Goal: Task Accomplishment & Management: Use online tool/utility

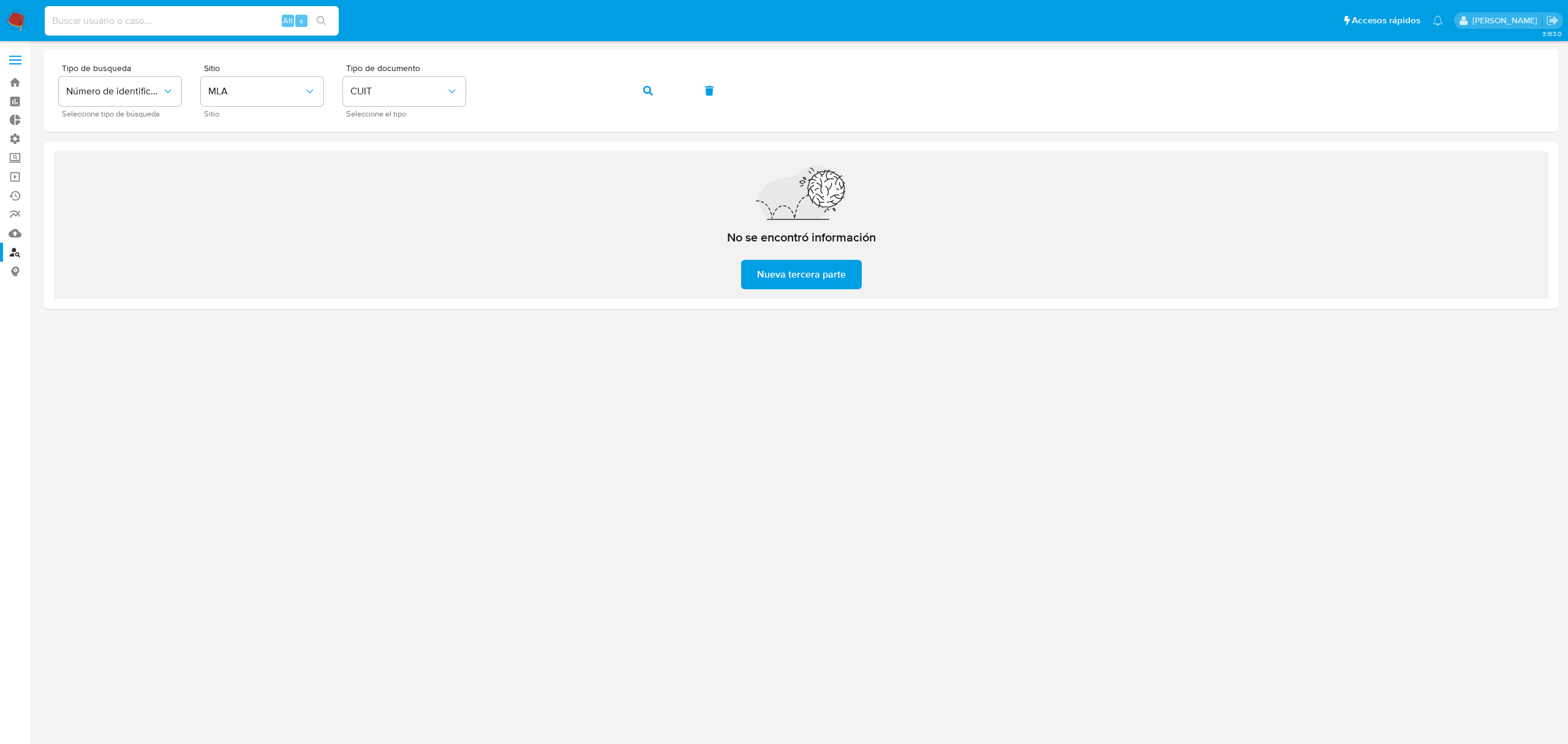
click at [45, 17] on input at bounding box center [192, 20] width 294 height 16
click at [24, 22] on img at bounding box center [16, 20] width 21 height 21
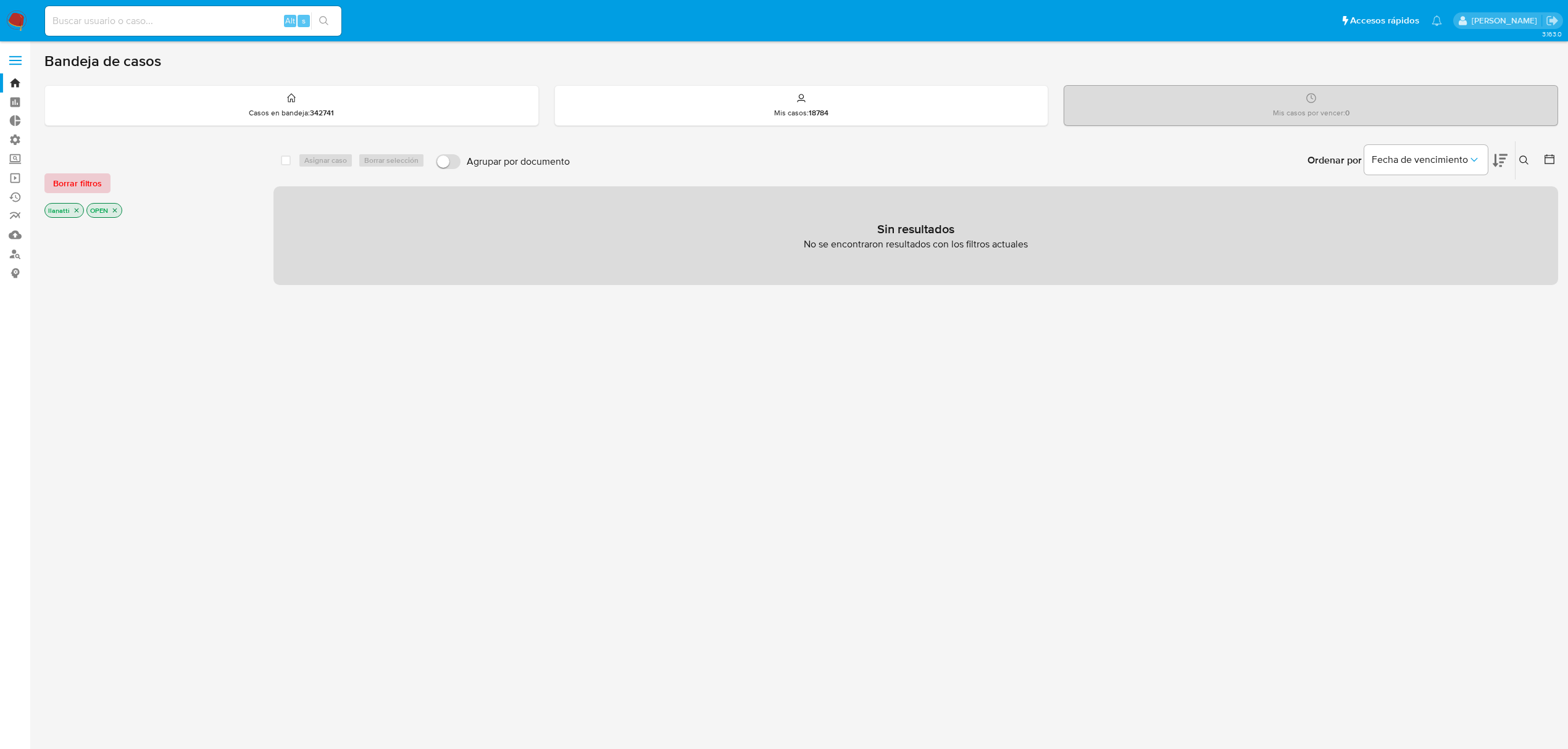
click at [80, 185] on span "Borrar filtros" at bounding box center [77, 183] width 49 height 17
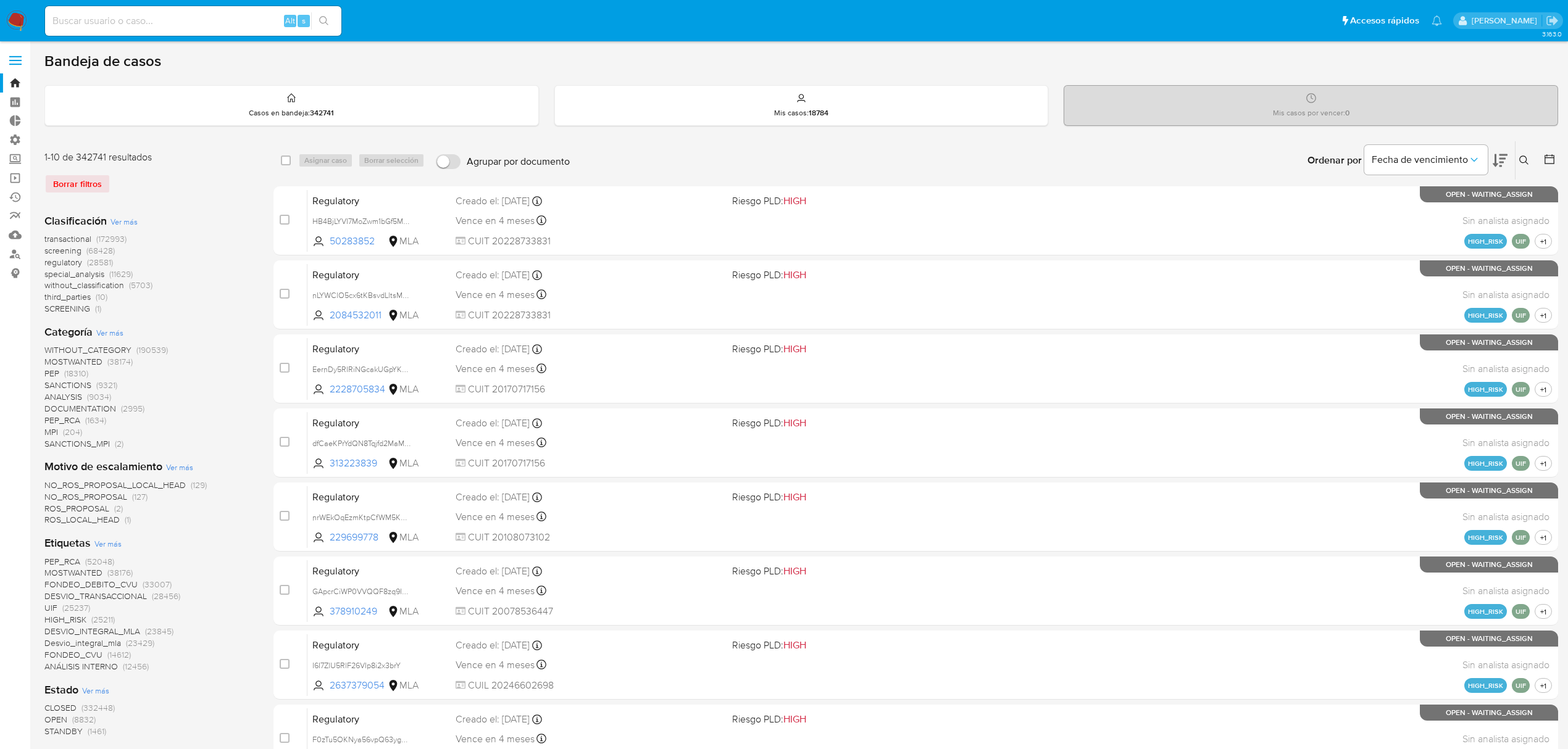
click at [113, 543] on span "Ver más" at bounding box center [108, 543] width 27 height 11
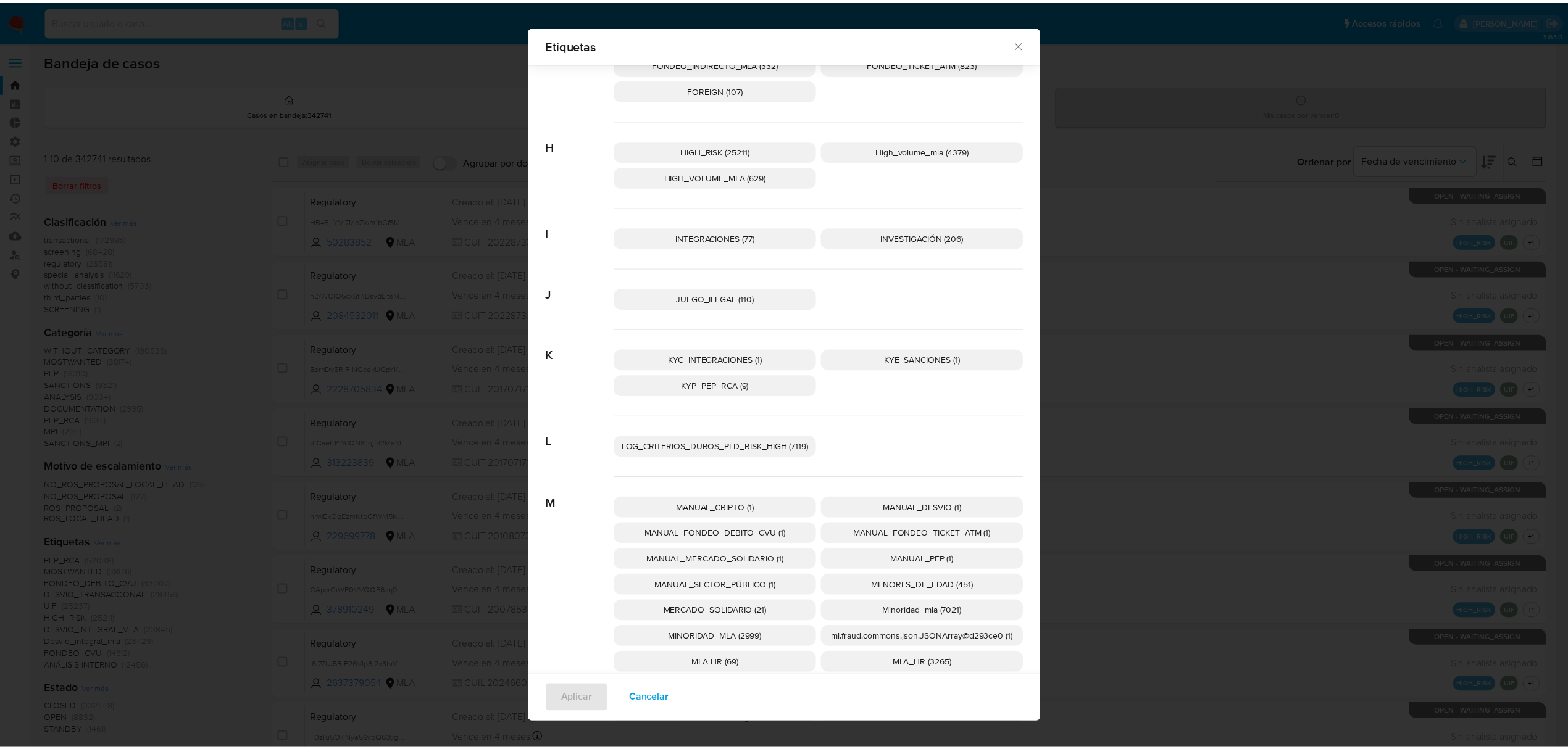
scroll to position [896, 0]
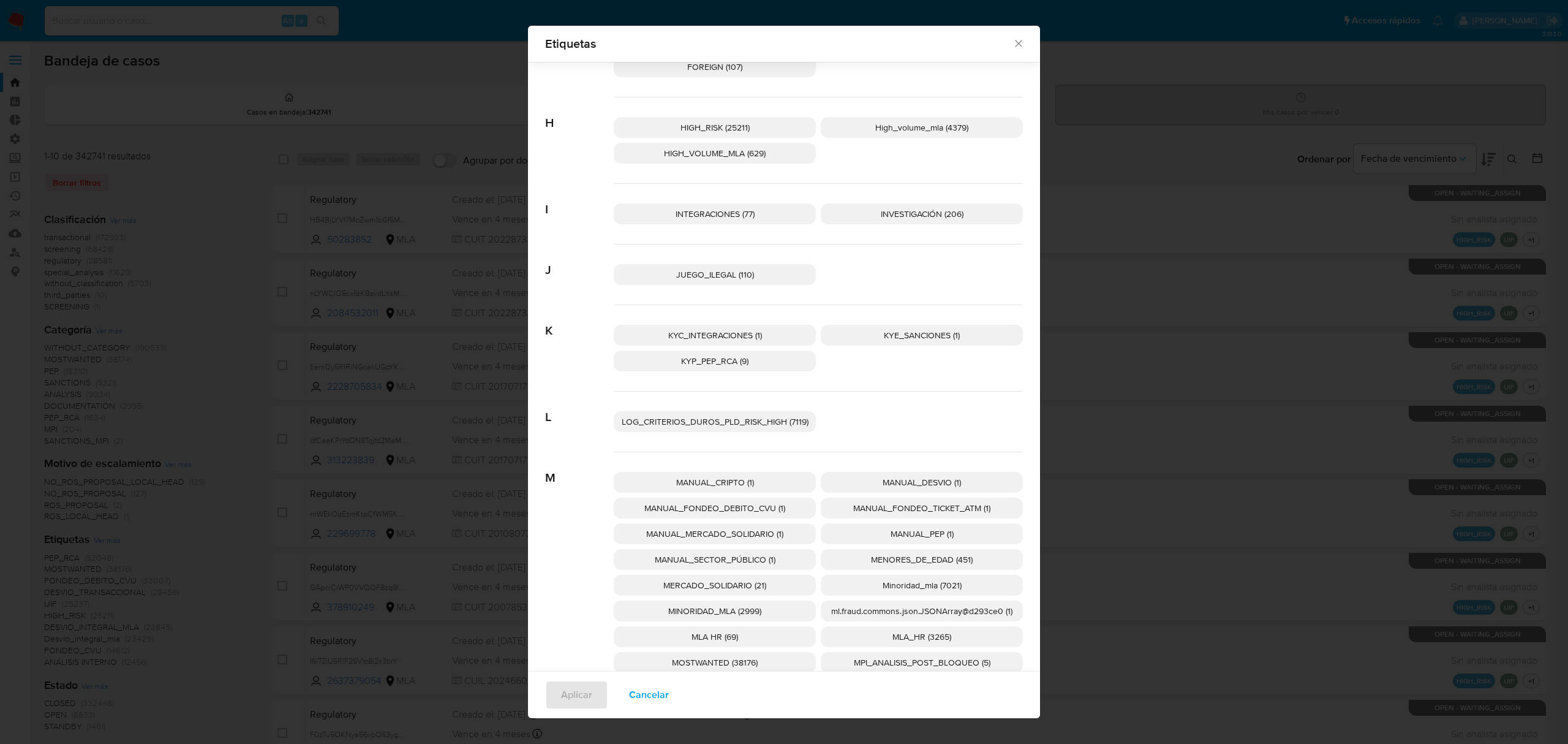
click at [882, 633] on p "MLA_HR (3265)" at bounding box center [922, 636] width 202 height 21
click at [569, 692] on span "Aplicar" at bounding box center [577, 695] width 31 height 27
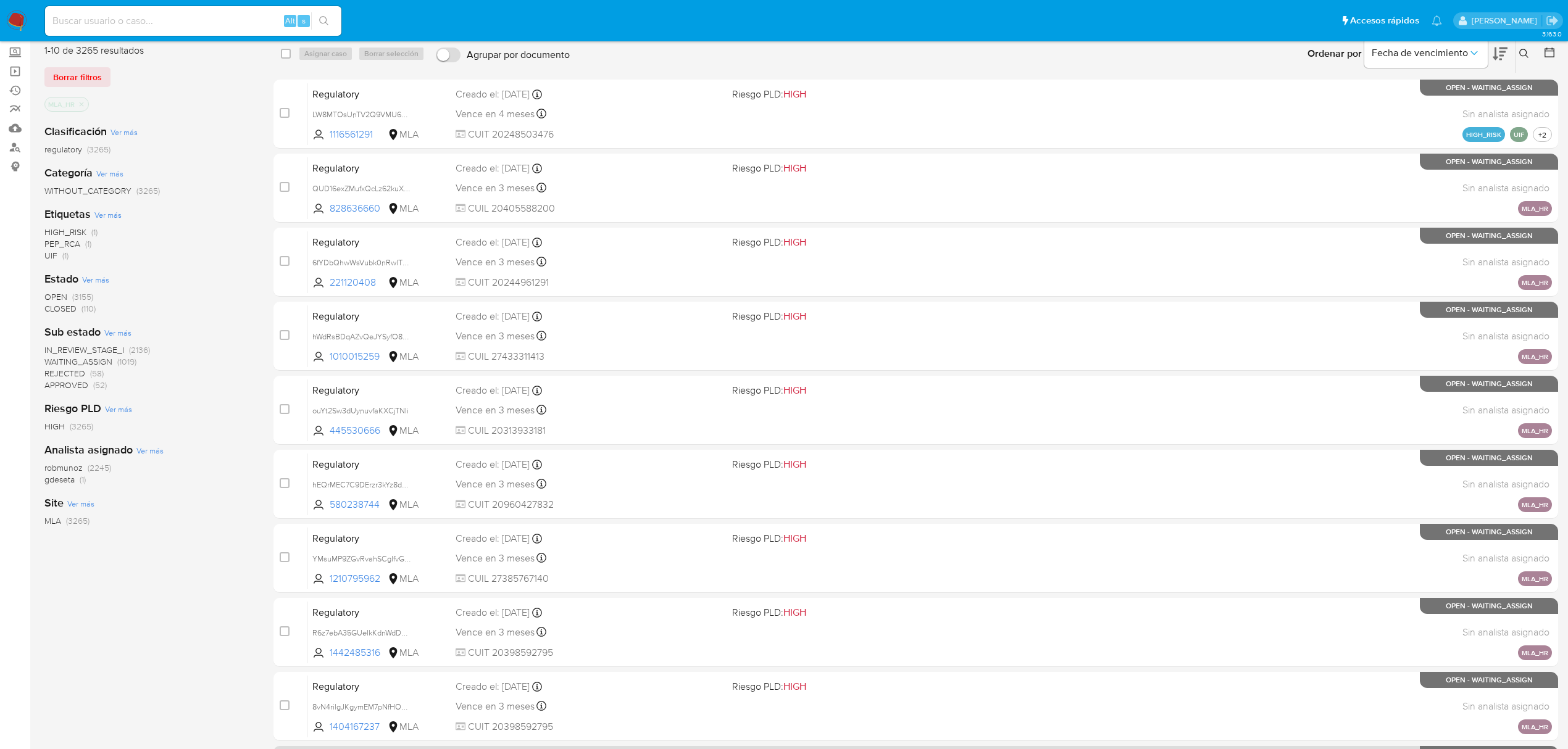
scroll to position [23, 0]
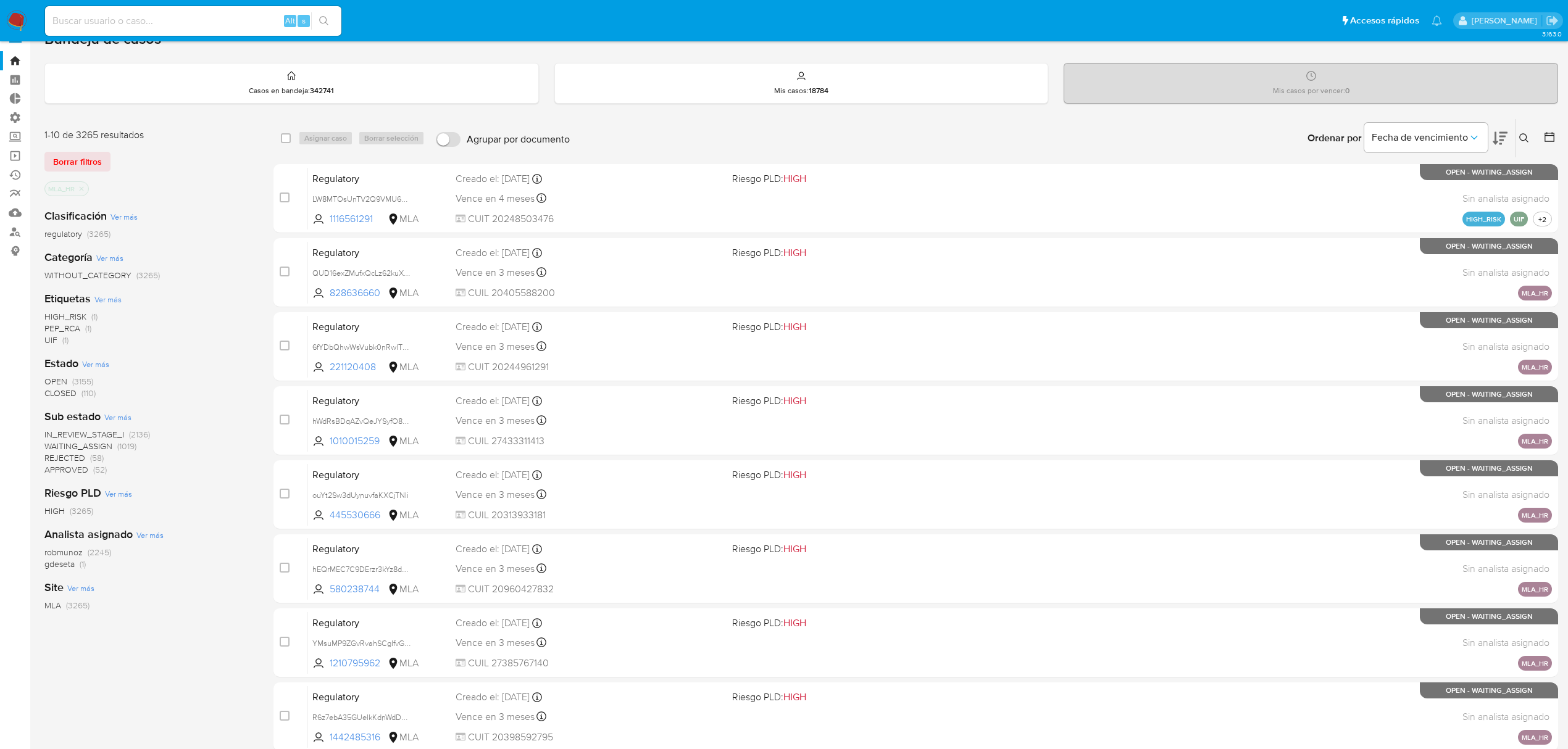
click at [1544, 141] on icon at bounding box center [1550, 137] width 12 height 12
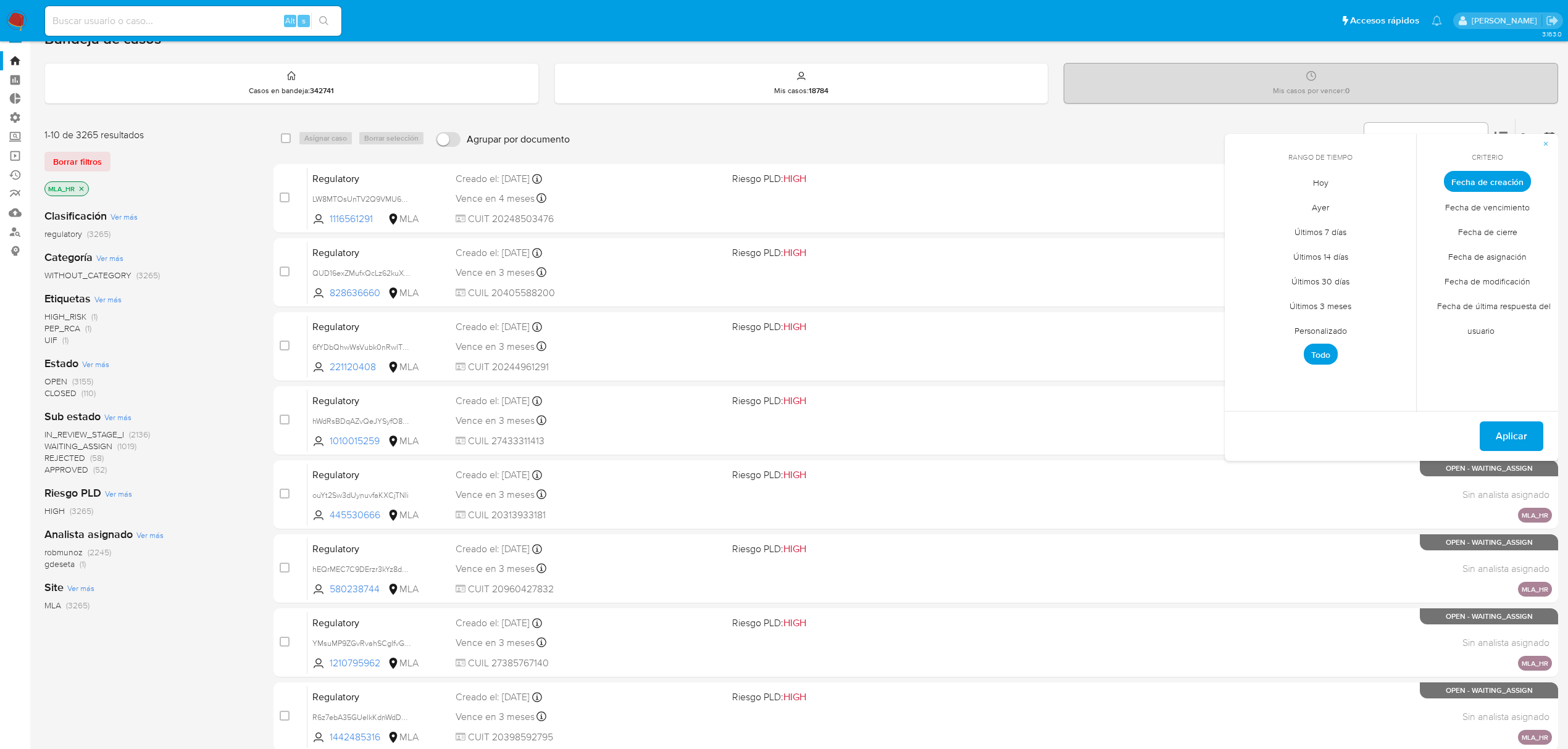
click at [1338, 324] on span "Personalizado" at bounding box center [1321, 330] width 79 height 25
click at [1242, 202] on icon "Mes anterior" at bounding box center [1244, 204] width 15 height 15
click at [1248, 248] on button "1" at bounding box center [1246, 249] width 20 height 20
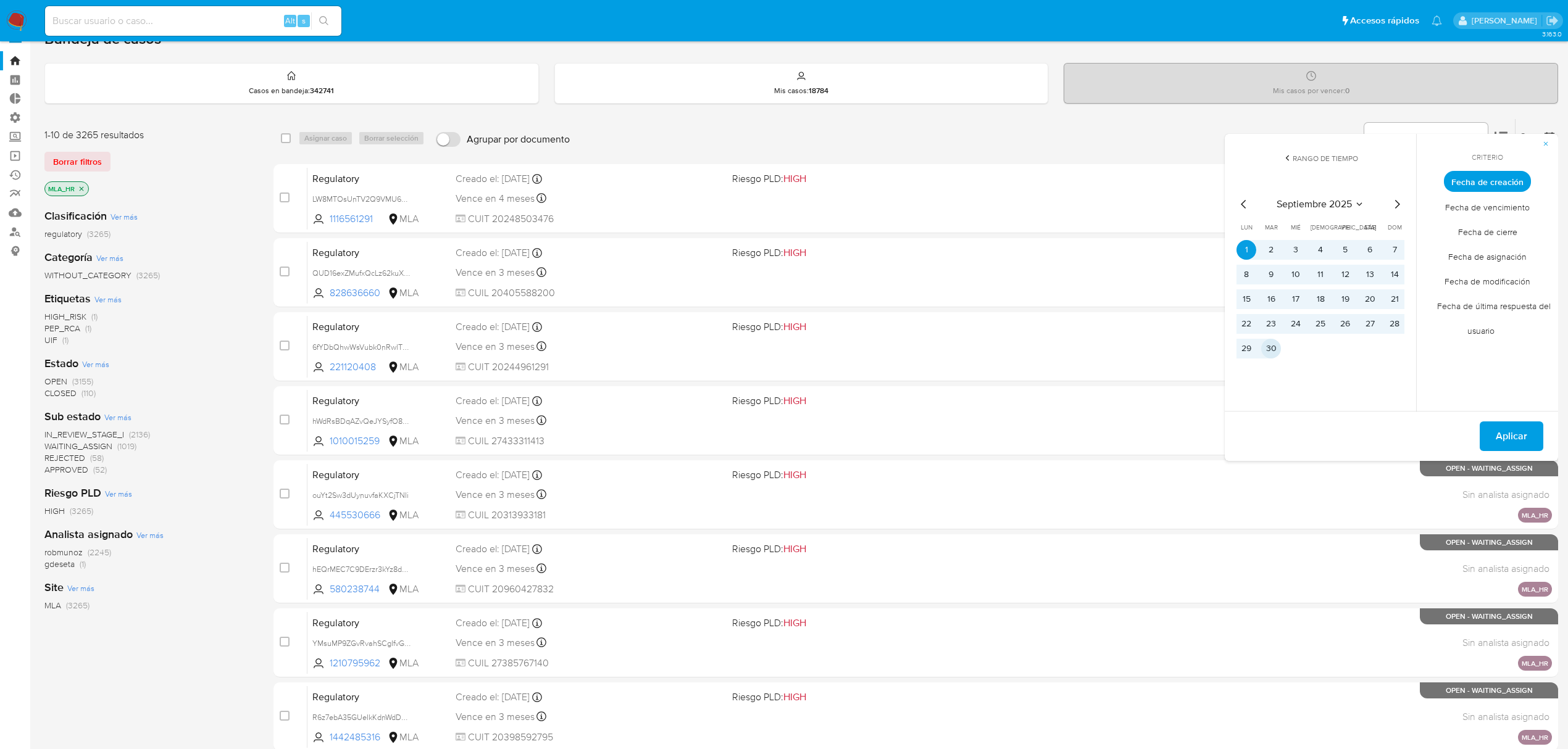
drag, startPoint x: 1276, startPoint y: 354, endPoint x: 1310, endPoint y: 363, distance: 35.2
click at [1276, 355] on button "30" at bounding box center [1271, 348] width 20 height 20
click at [1517, 431] on span "Aplicar" at bounding box center [1511, 436] width 31 height 27
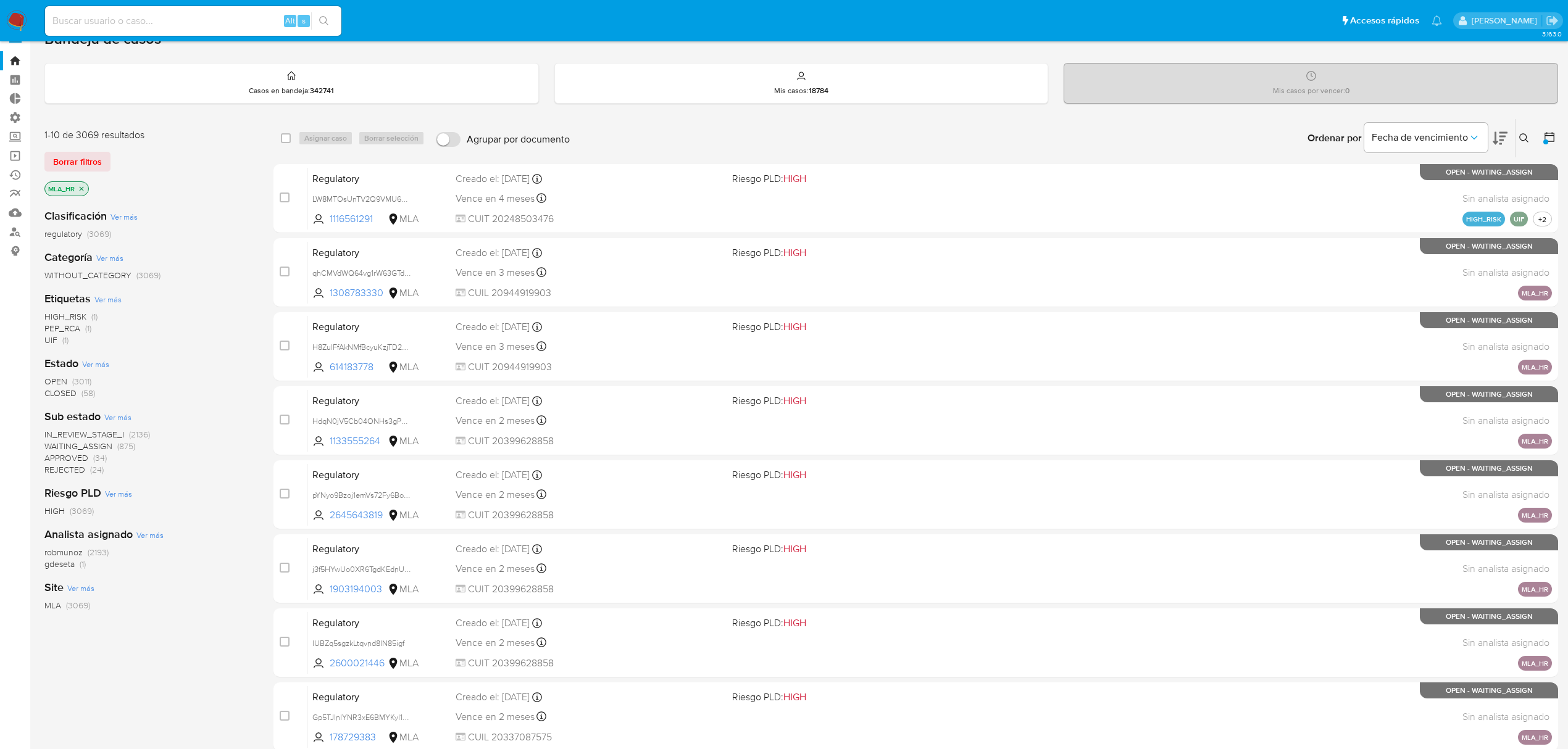
click at [1545, 136] on icon at bounding box center [1550, 137] width 10 height 10
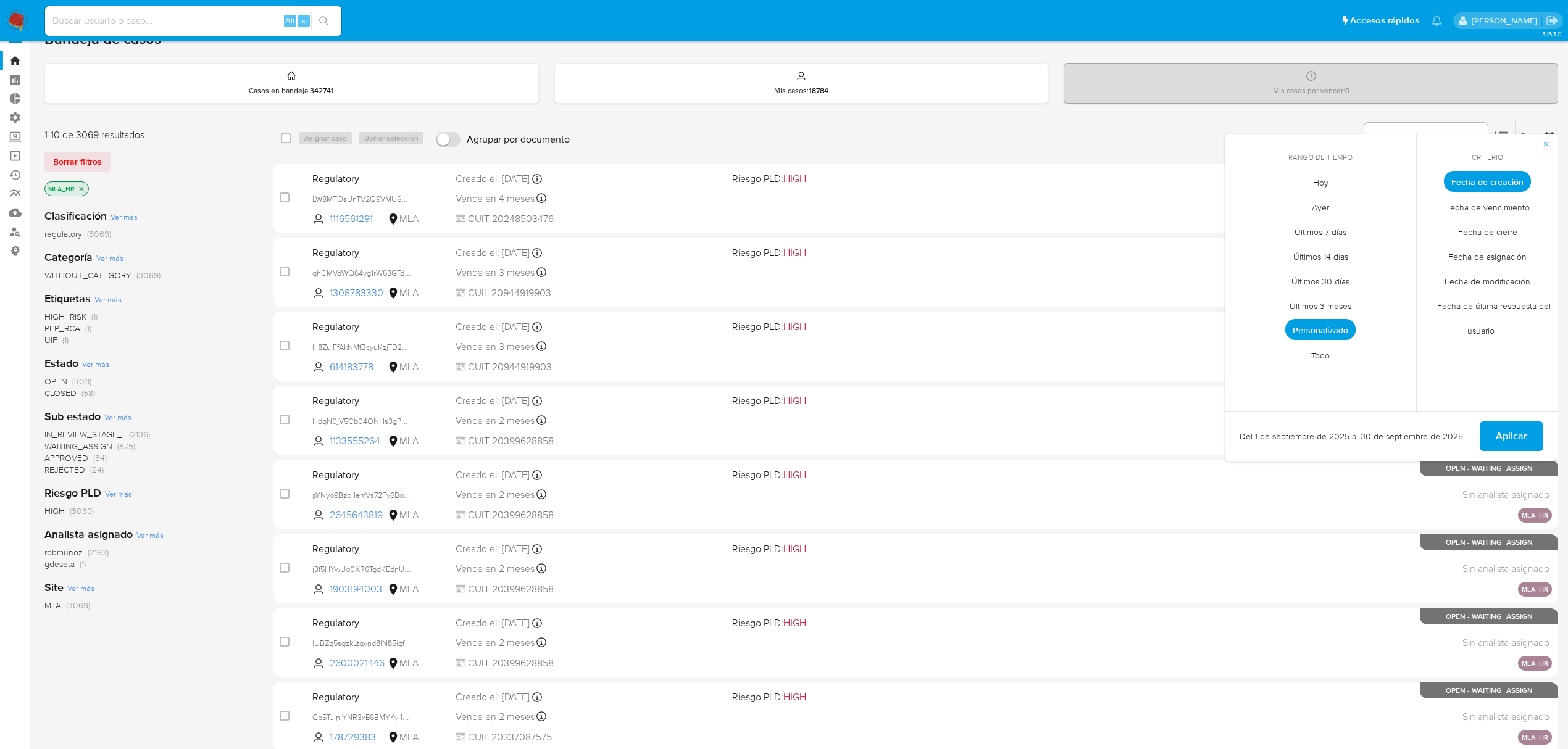
click at [1324, 331] on span "Personalizado" at bounding box center [1320, 329] width 70 height 21
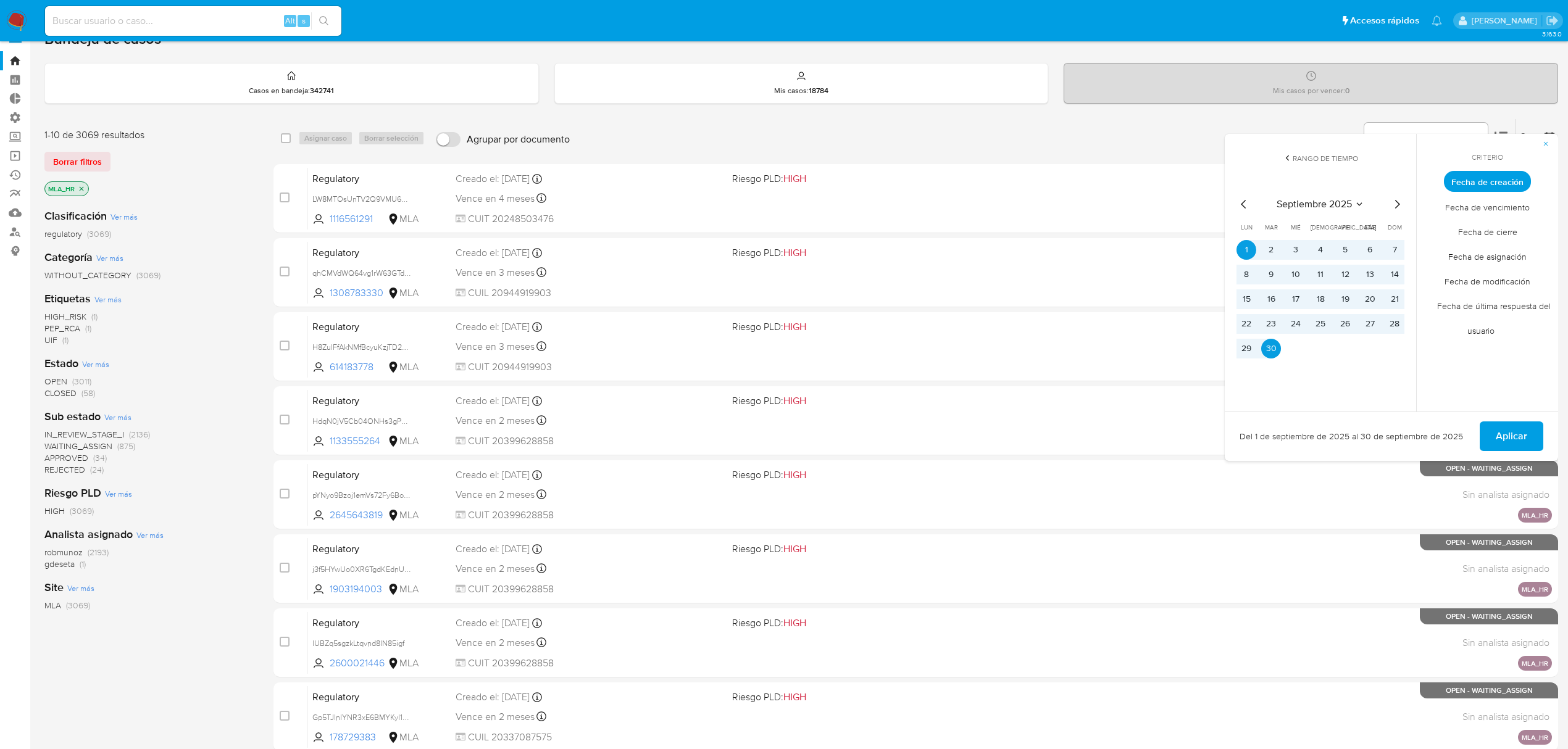
click at [1239, 201] on icon "Mes anterior" at bounding box center [1244, 204] width 15 height 15
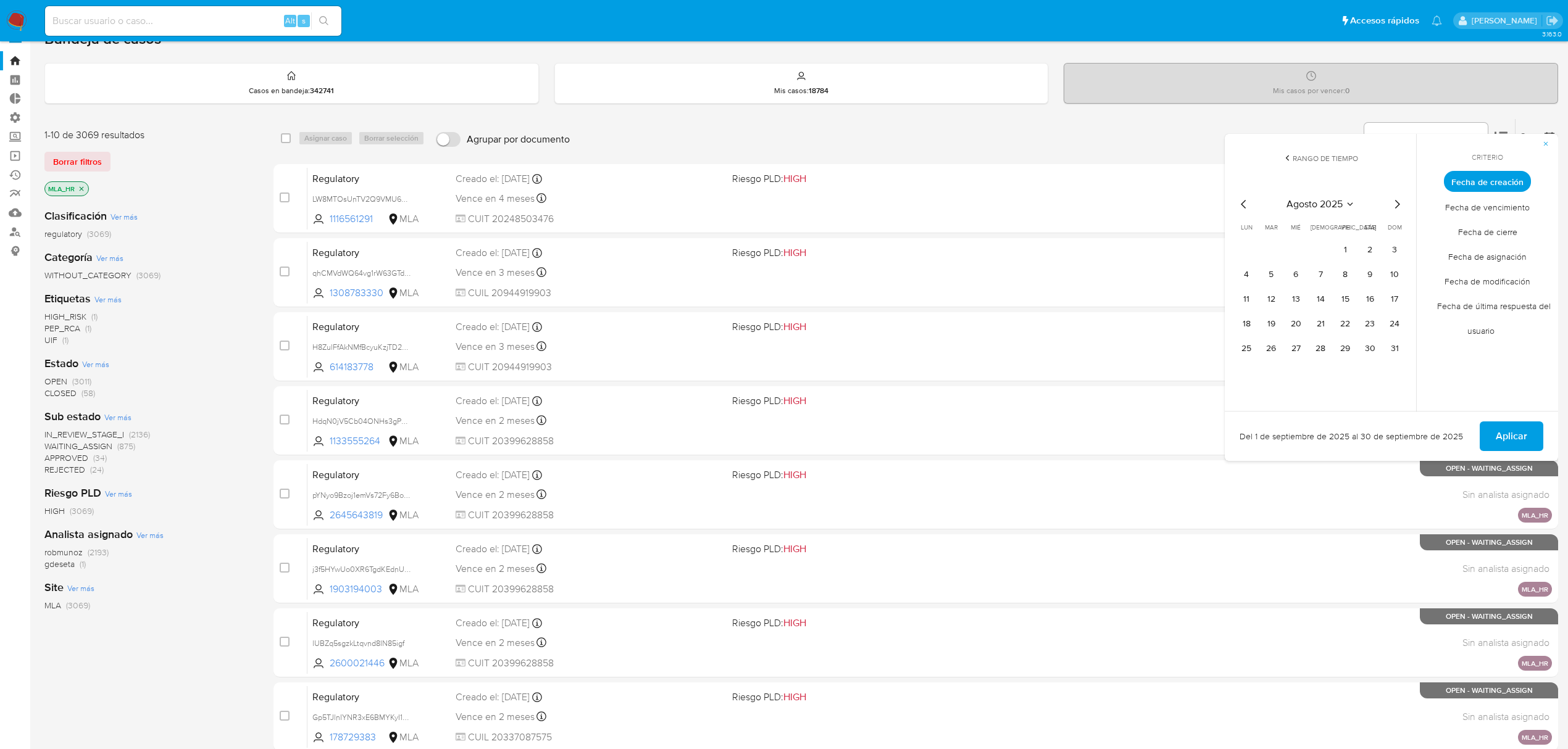
drag, startPoint x: 1348, startPoint y: 246, endPoint x: 1381, endPoint y: 343, distance: 102.5
click at [1349, 247] on button "1" at bounding box center [1345, 249] width 20 height 20
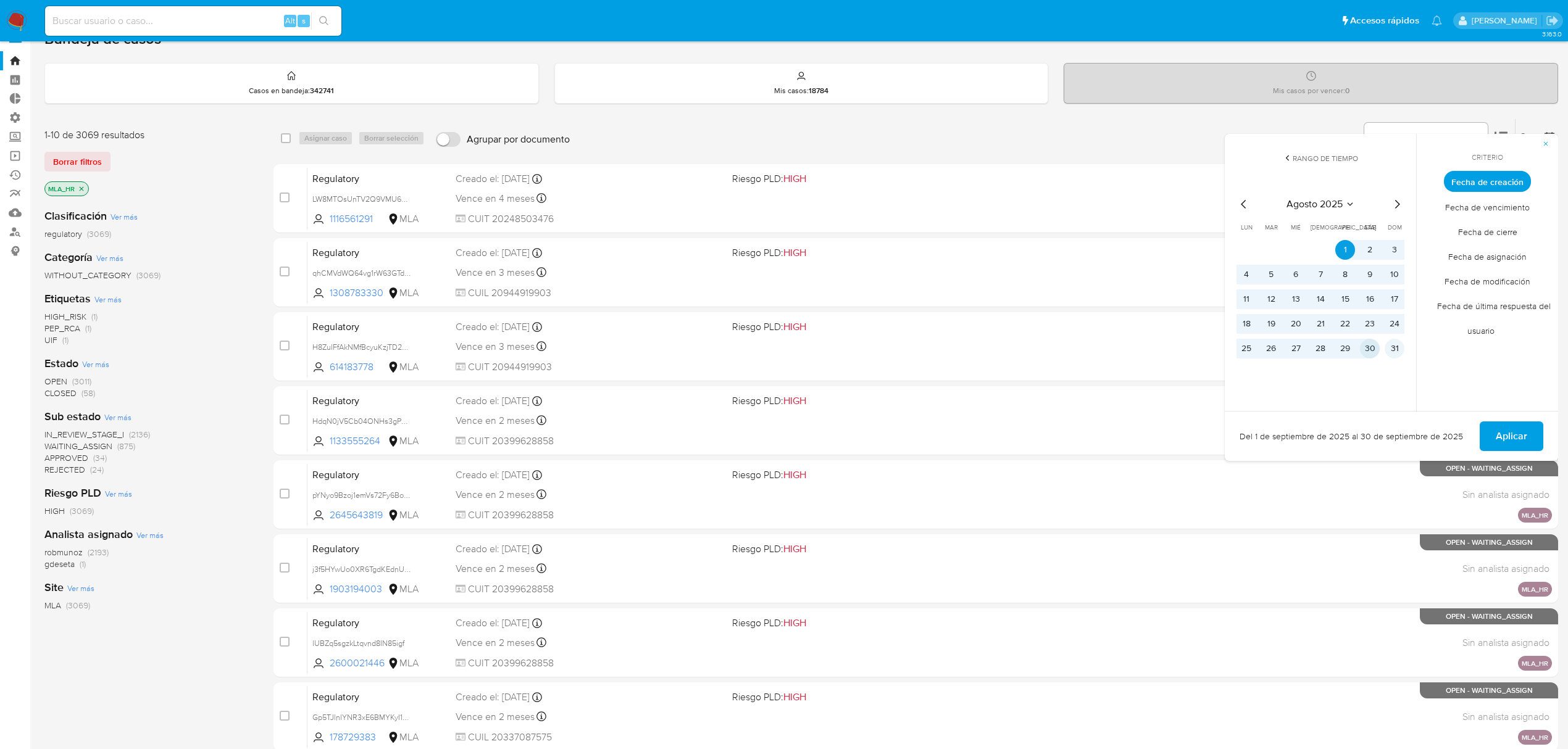
click at [1385, 348] on button "31" at bounding box center [1394, 348] width 20 height 20
click at [1509, 440] on span "Aplicar" at bounding box center [1511, 436] width 31 height 27
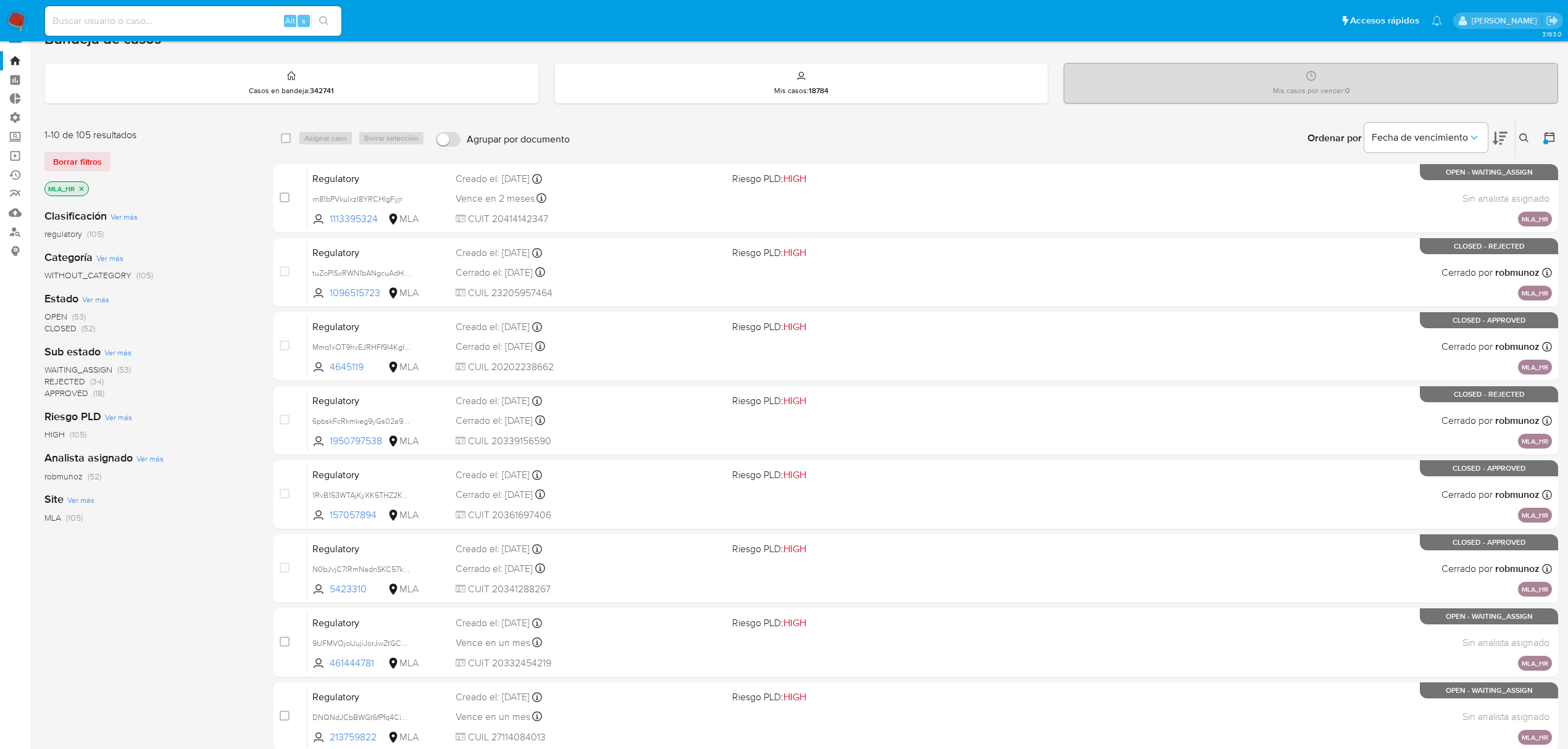
click at [1547, 136] on icon at bounding box center [1550, 137] width 12 height 12
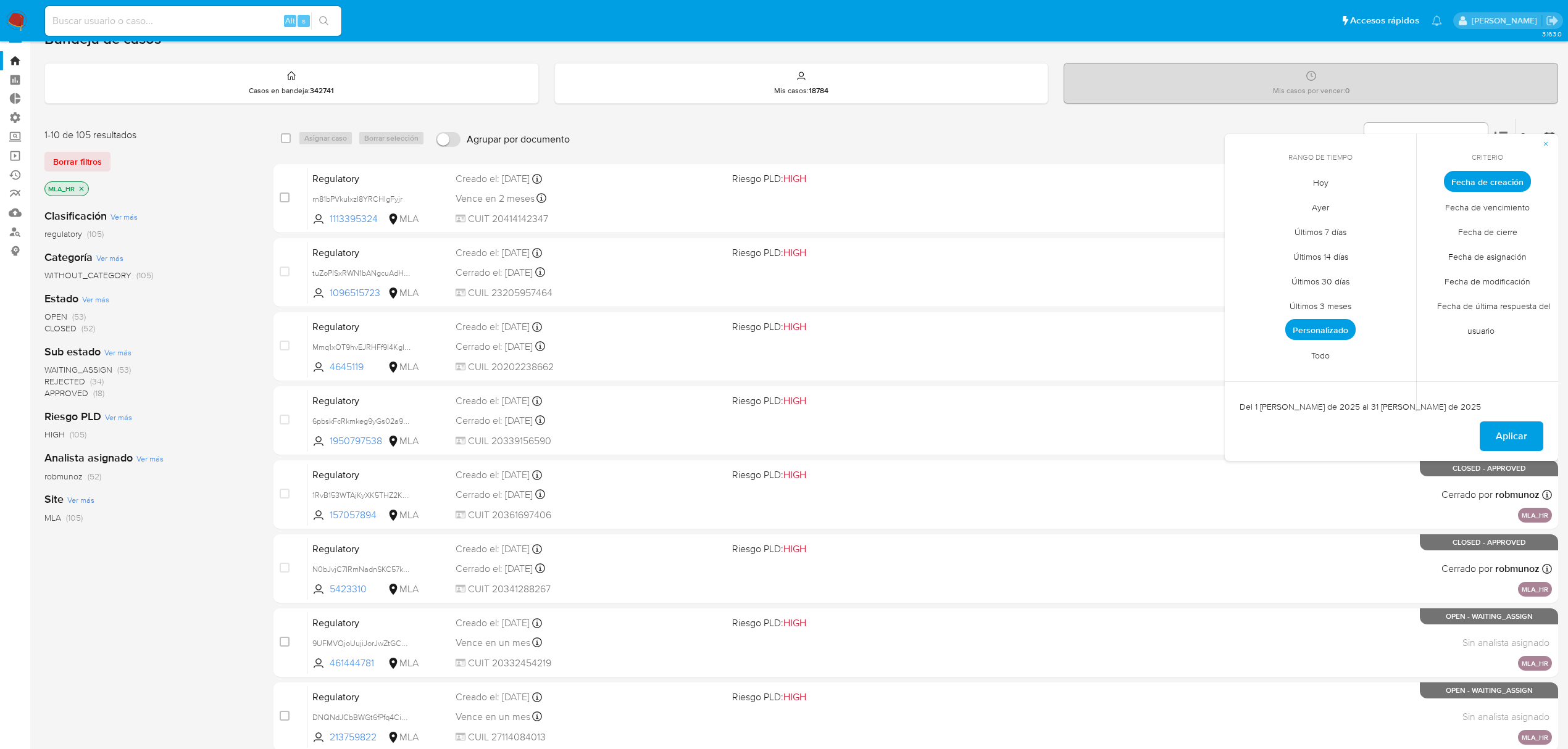
click at [1346, 324] on span "Personalizado" at bounding box center [1320, 329] width 70 height 21
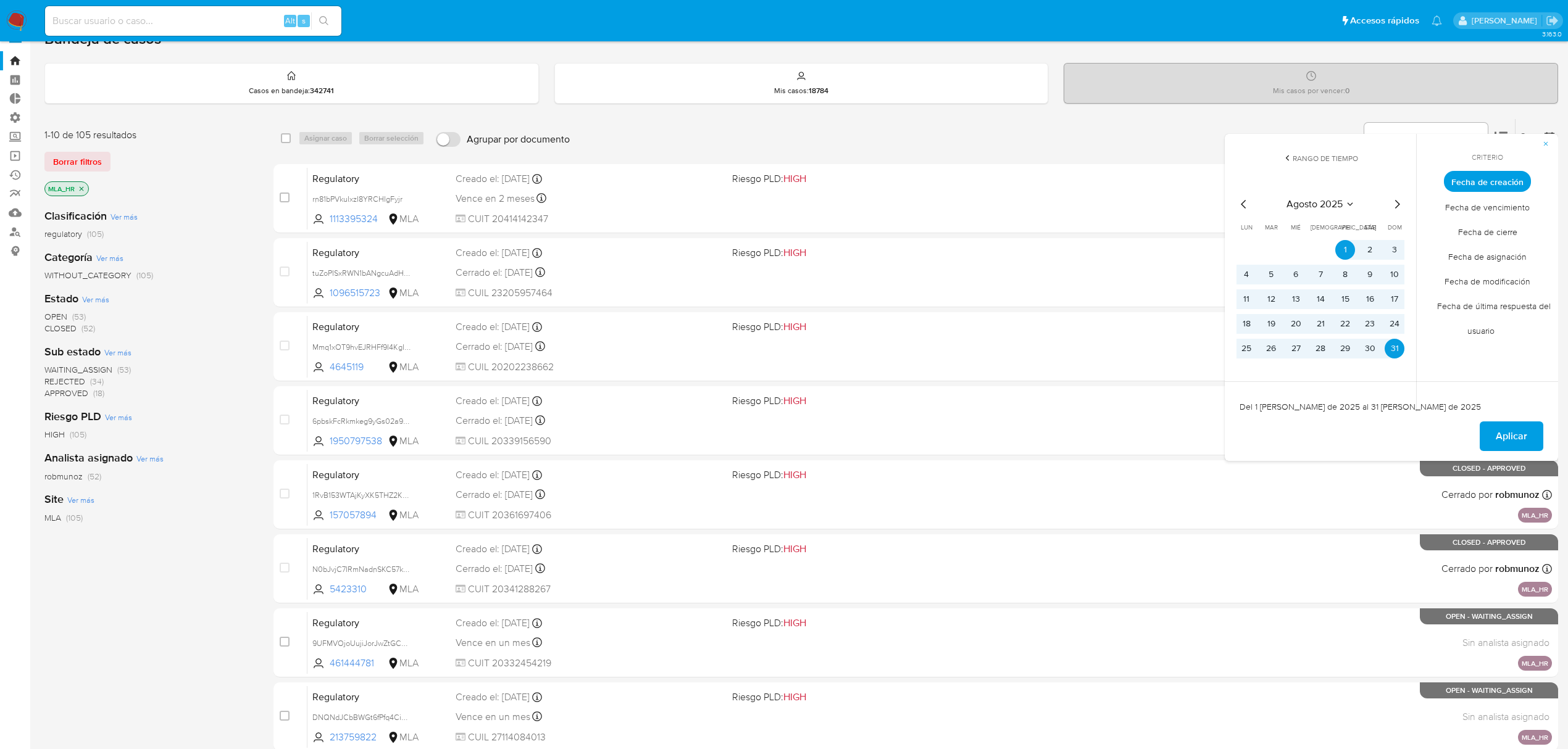
click at [1395, 199] on icon "Mes siguiente" at bounding box center [1397, 204] width 15 height 15
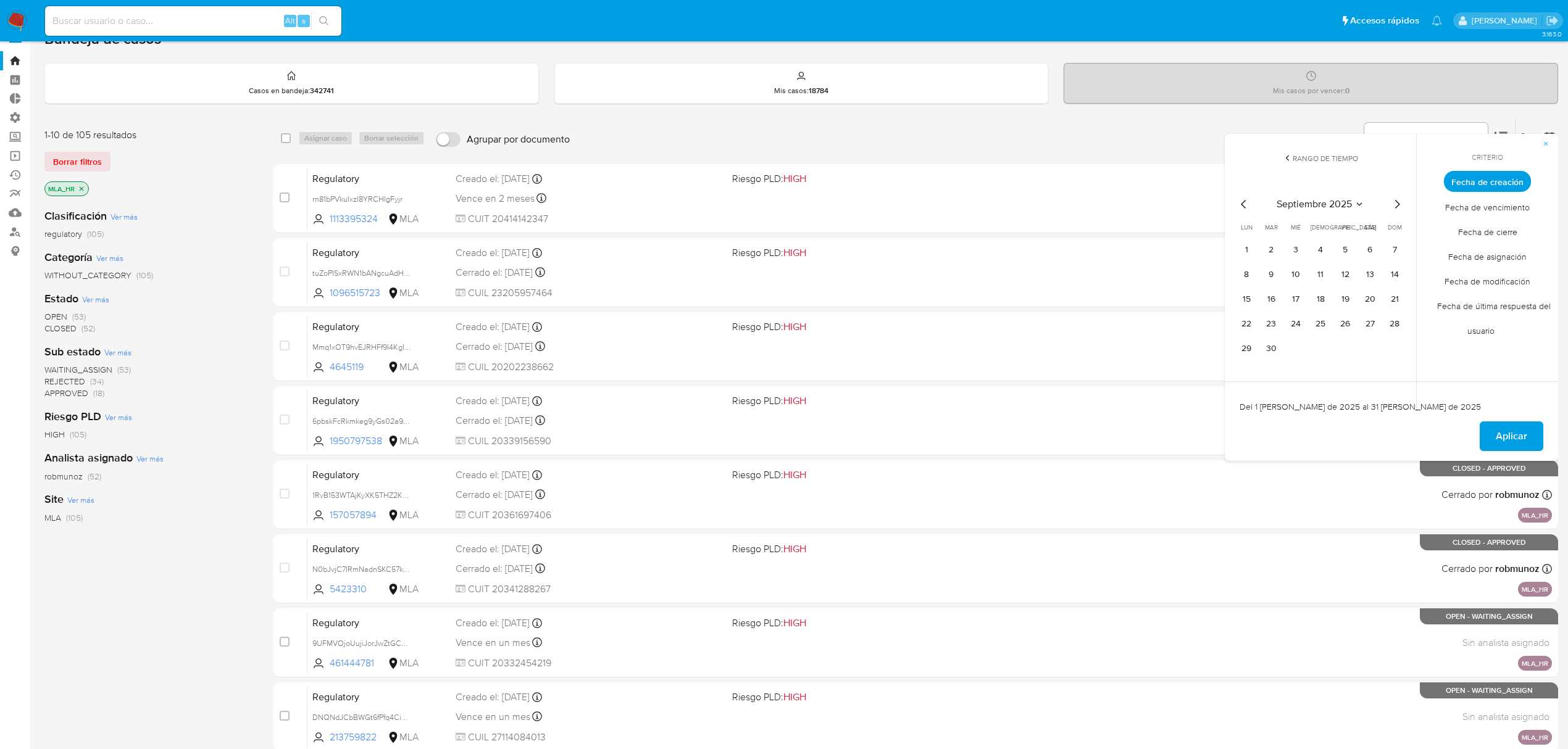
click at [1399, 208] on icon "Mes siguiente" at bounding box center [1397, 204] width 15 height 15
drag, startPoint x: 1299, startPoint y: 250, endPoint x: 1263, endPoint y: 280, distance: 46.9
click at [1299, 250] on button "1" at bounding box center [1295, 249] width 20 height 20
click at [1246, 300] on button "13" at bounding box center [1246, 299] width 20 height 20
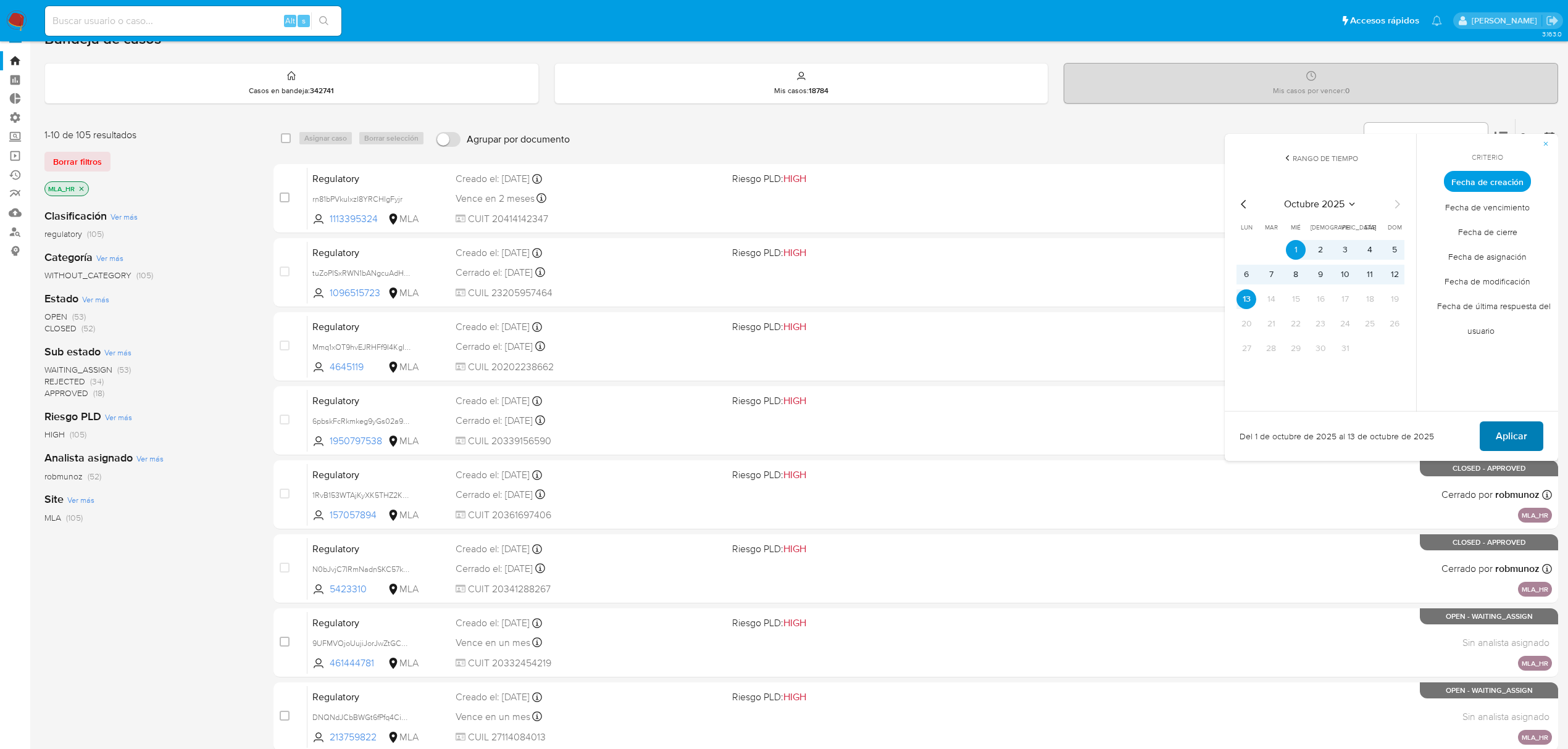
click at [1504, 439] on span "Aplicar" at bounding box center [1511, 436] width 31 height 27
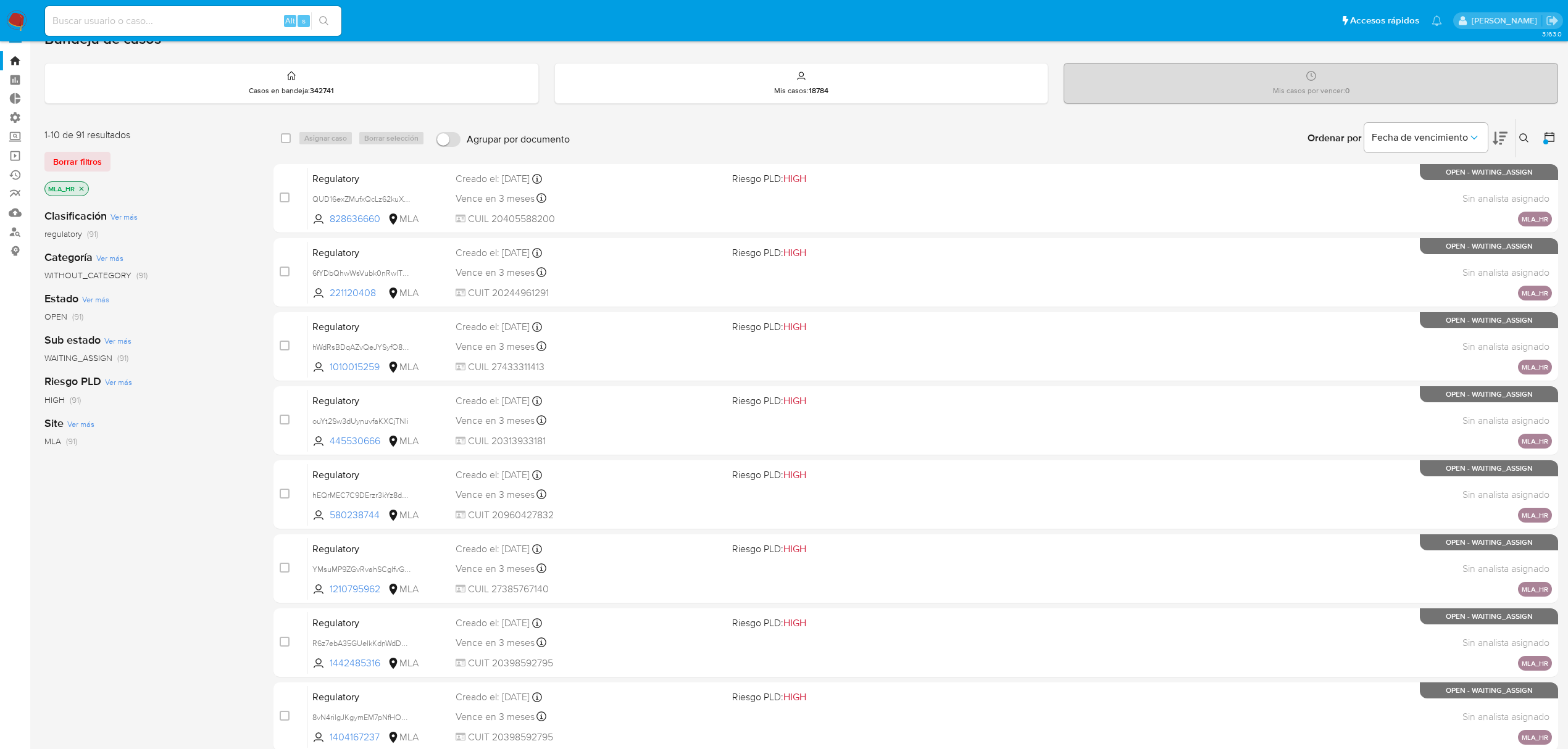
click at [1554, 136] on button at bounding box center [1551, 139] width 15 height 15
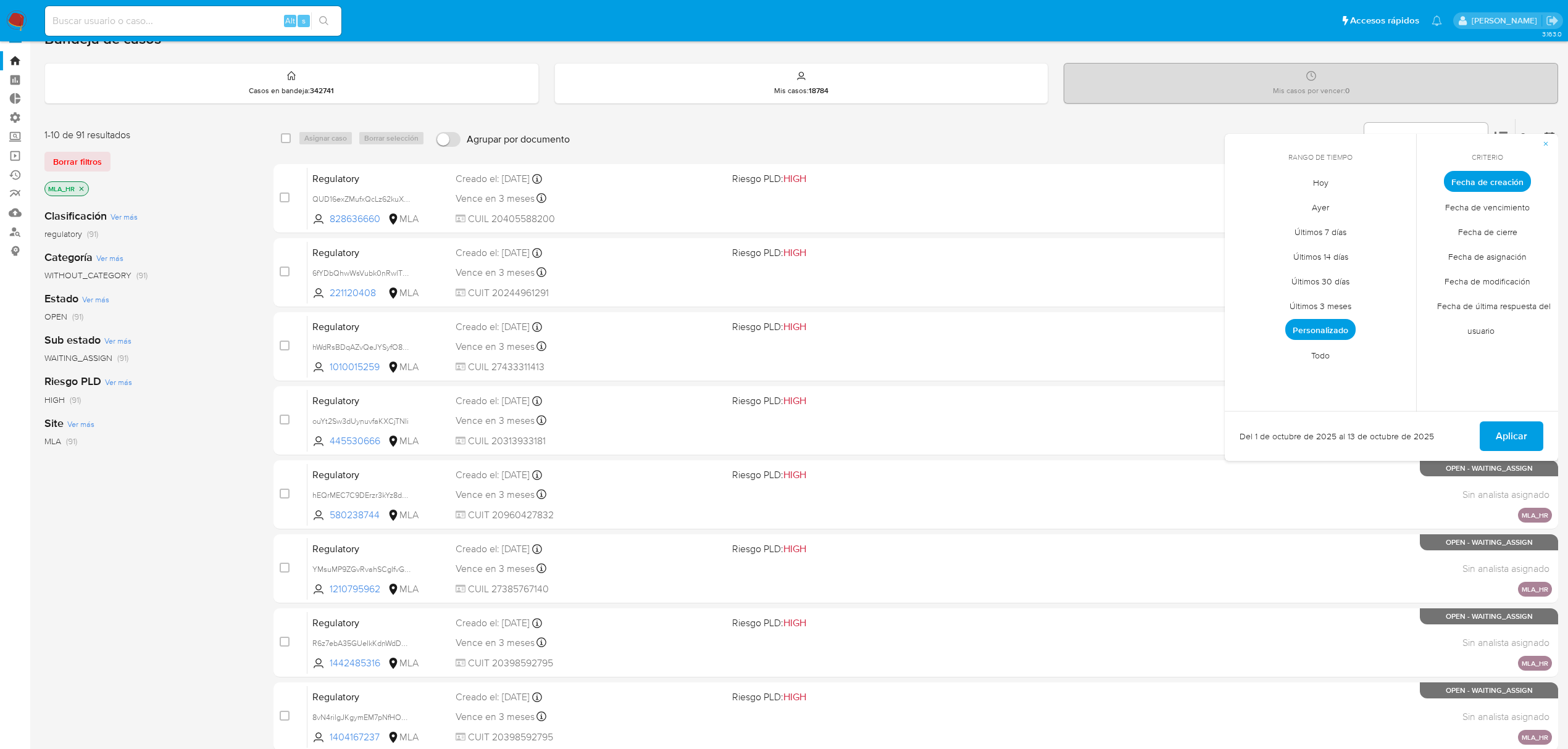
click at [1326, 322] on span "Personalizado" at bounding box center [1320, 329] width 70 height 21
click at [1246, 206] on icon "Mes anterior" at bounding box center [1244, 204] width 15 height 15
click at [1258, 251] on tr "1 2 3 4 5 6 7" at bounding box center [1321, 249] width 168 height 20
click at [1250, 250] on button "1" at bounding box center [1246, 249] width 20 height 20
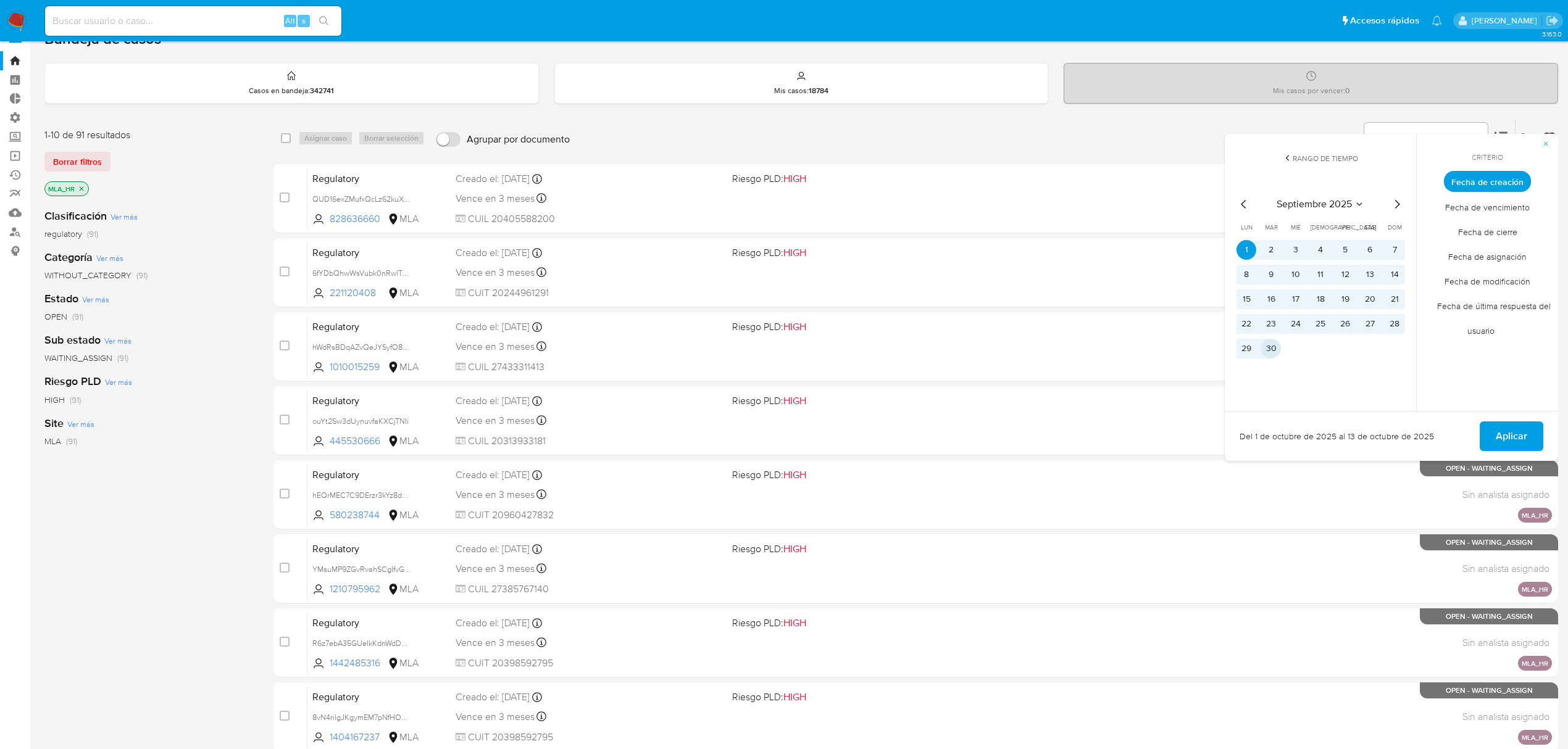
click at [1276, 354] on button "30" at bounding box center [1271, 348] width 20 height 20
click at [1511, 447] on span "Aplicar" at bounding box center [1511, 436] width 31 height 27
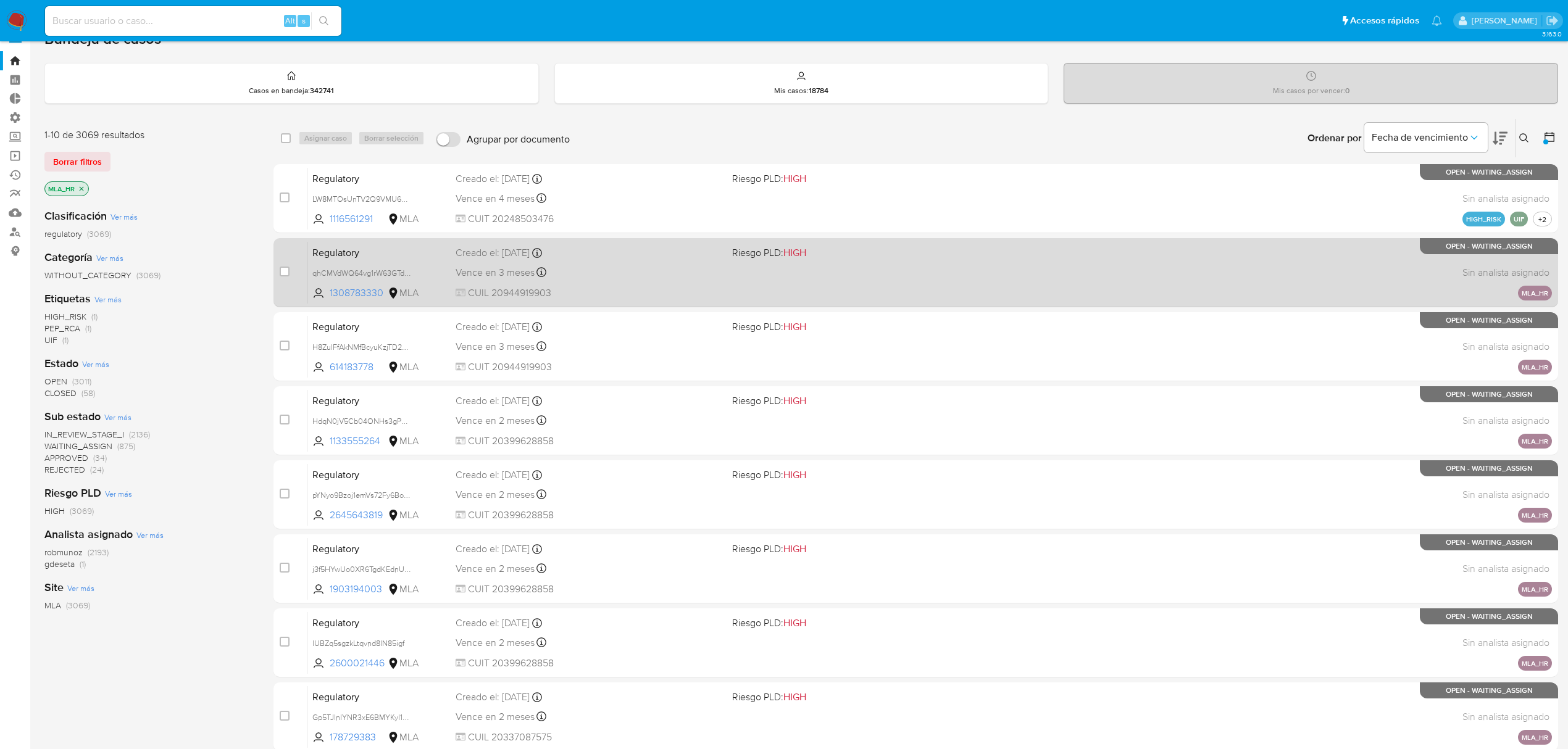
click at [831, 284] on div "Regulatory qhCMVdWQ64vg1rW63GTdi0j3 1308783330 MLA Riesgo PLD: HIGH Creado el: …" at bounding box center [930, 272] width 1245 height 62
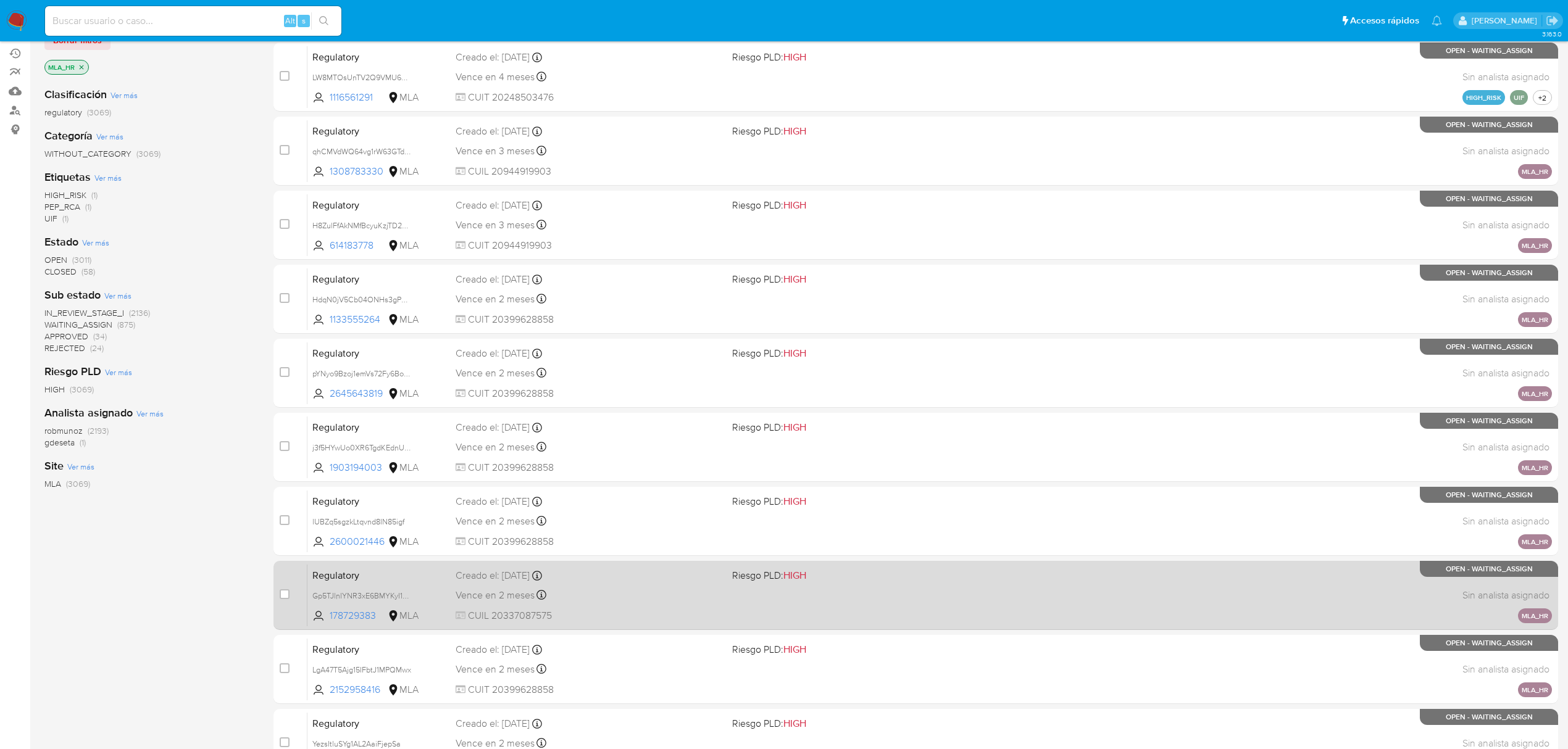
scroll to position [269, 0]
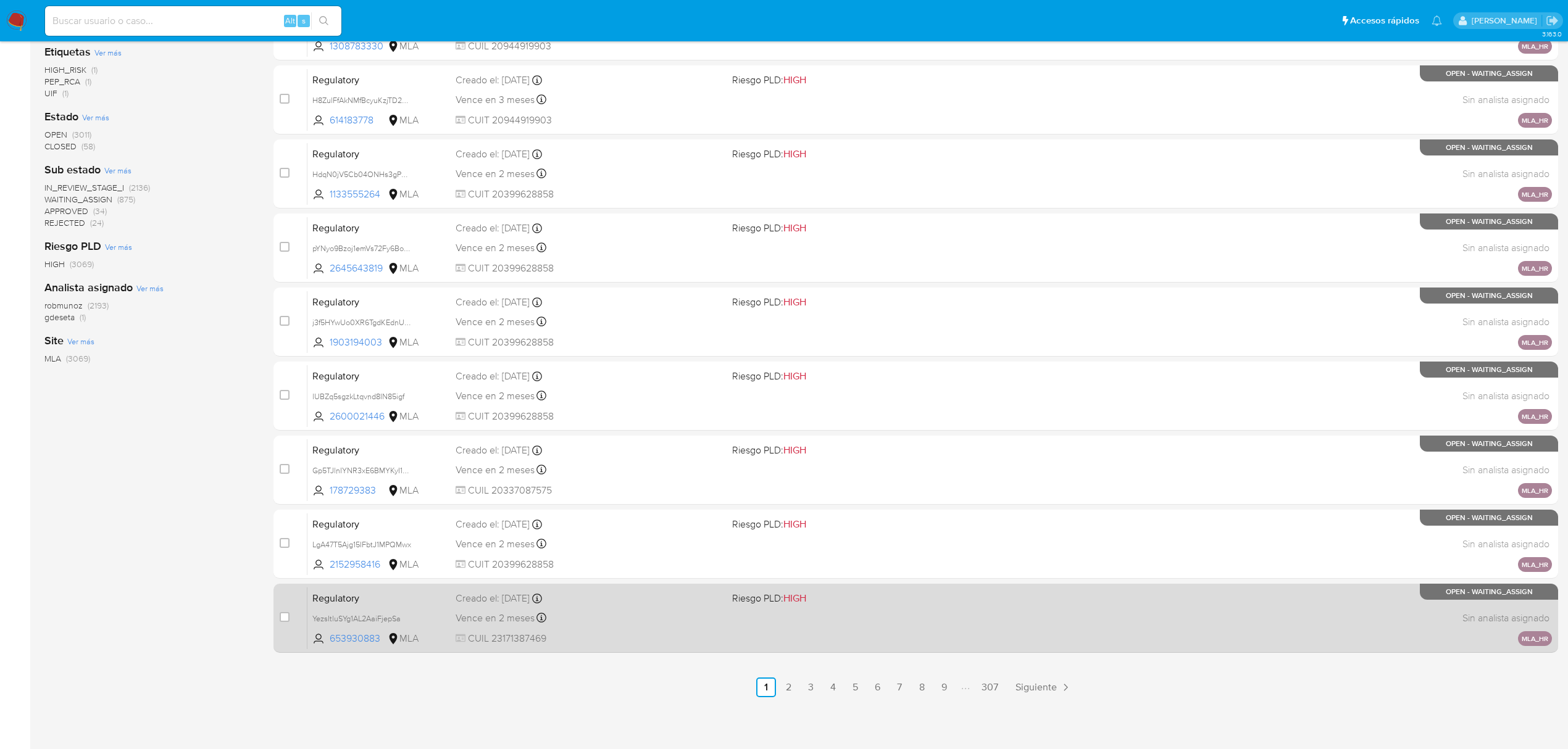
click at [672, 610] on div "Vence en 2 meses Vence el 28/12/2025 12:03:48" at bounding box center [589, 618] width 266 height 16
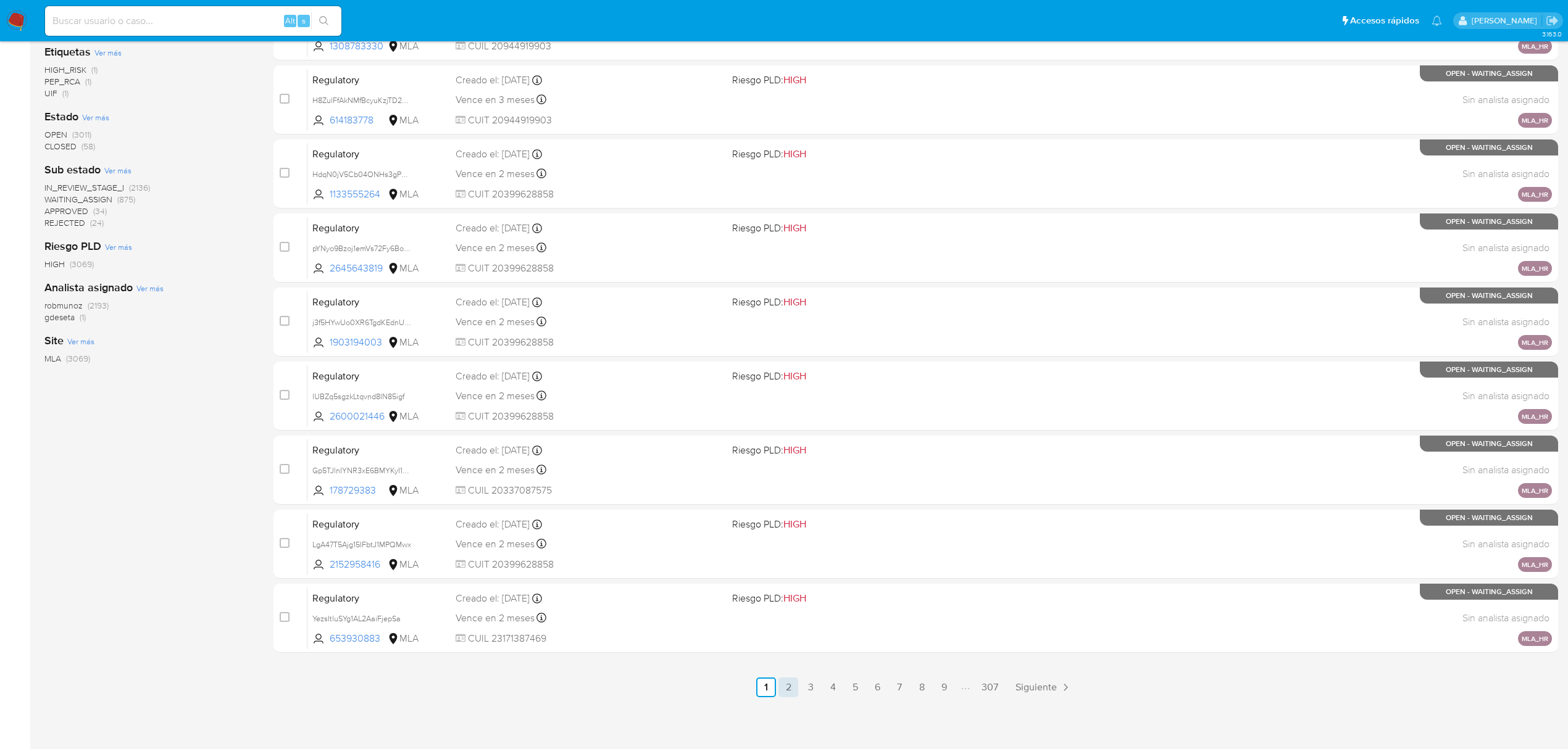
click at [793, 686] on link "2" at bounding box center [788, 687] width 20 height 20
click at [843, 684] on link "3" at bounding box center [844, 687] width 20 height 20
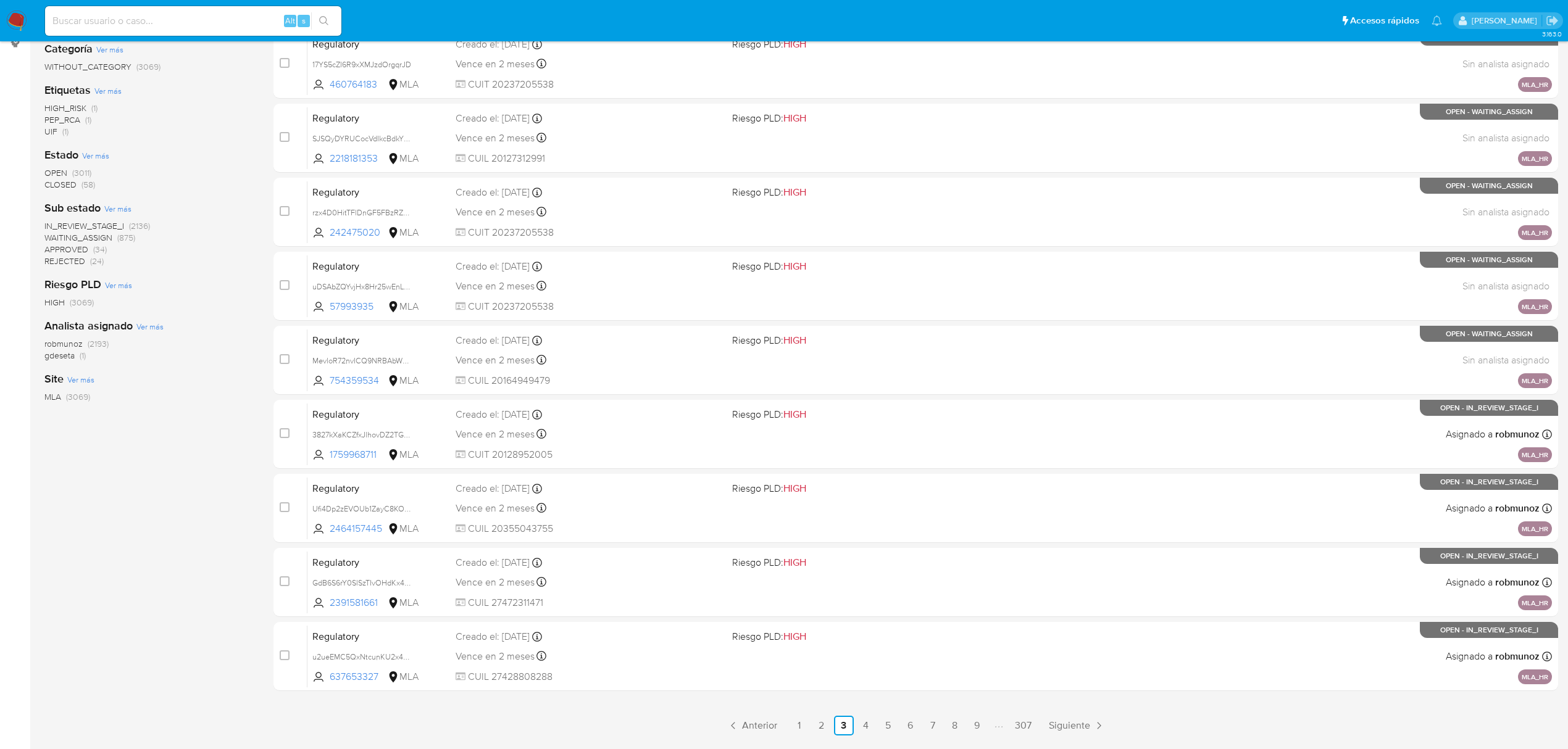
scroll to position [246, 0]
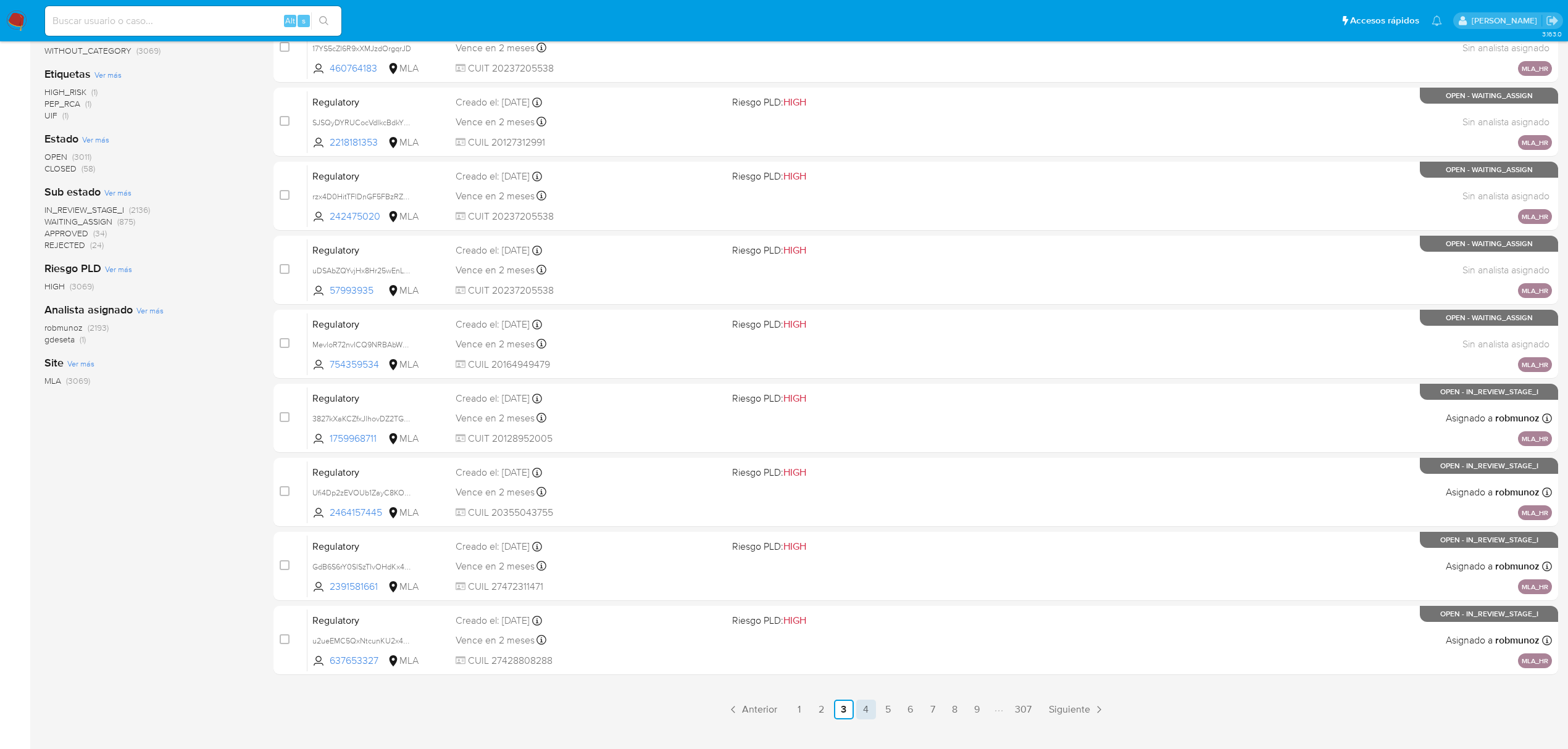
click at [868, 709] on link "4" at bounding box center [866, 709] width 20 height 20
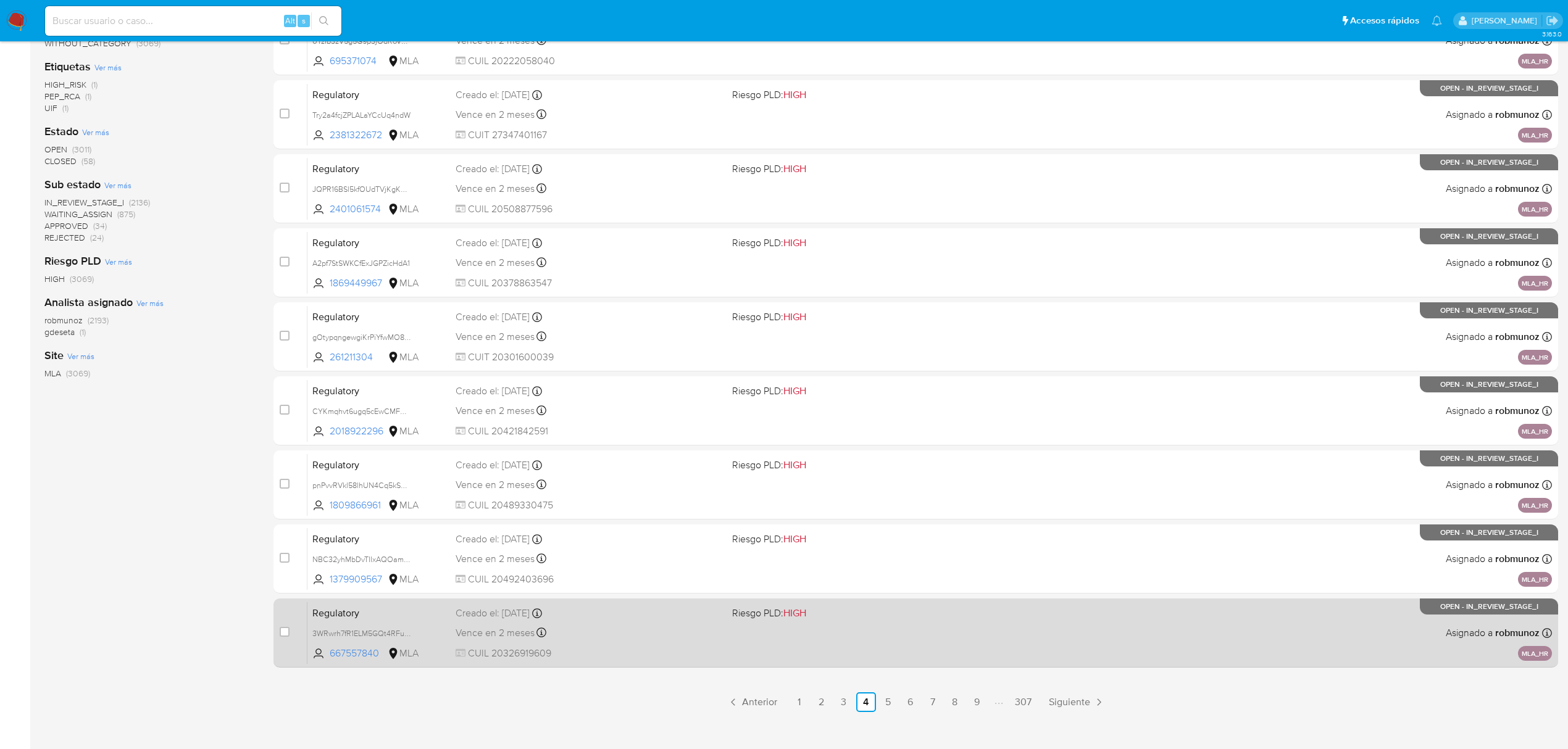
scroll to position [269, 0]
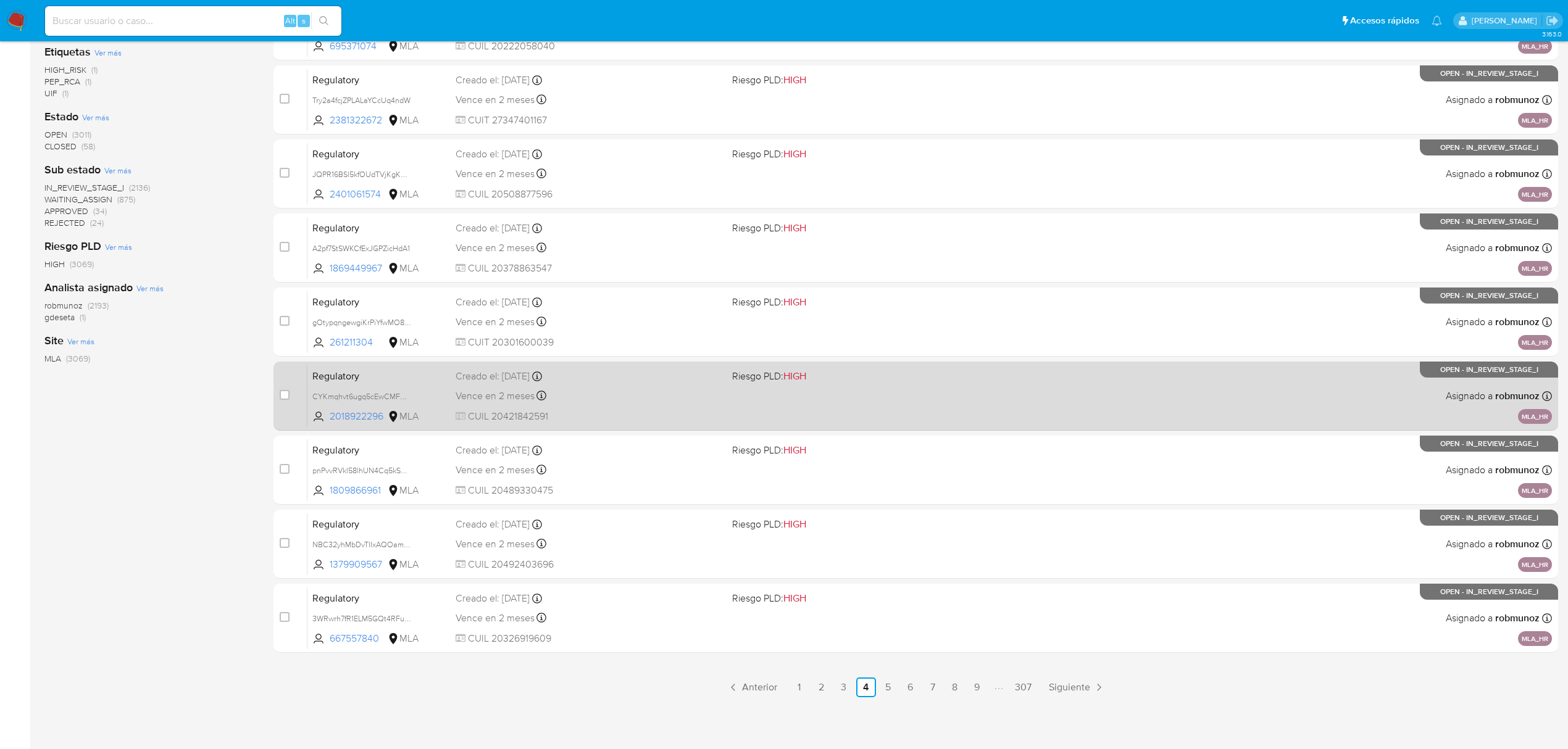
click at [880, 681] on link "5" at bounding box center [888, 687] width 20 height 20
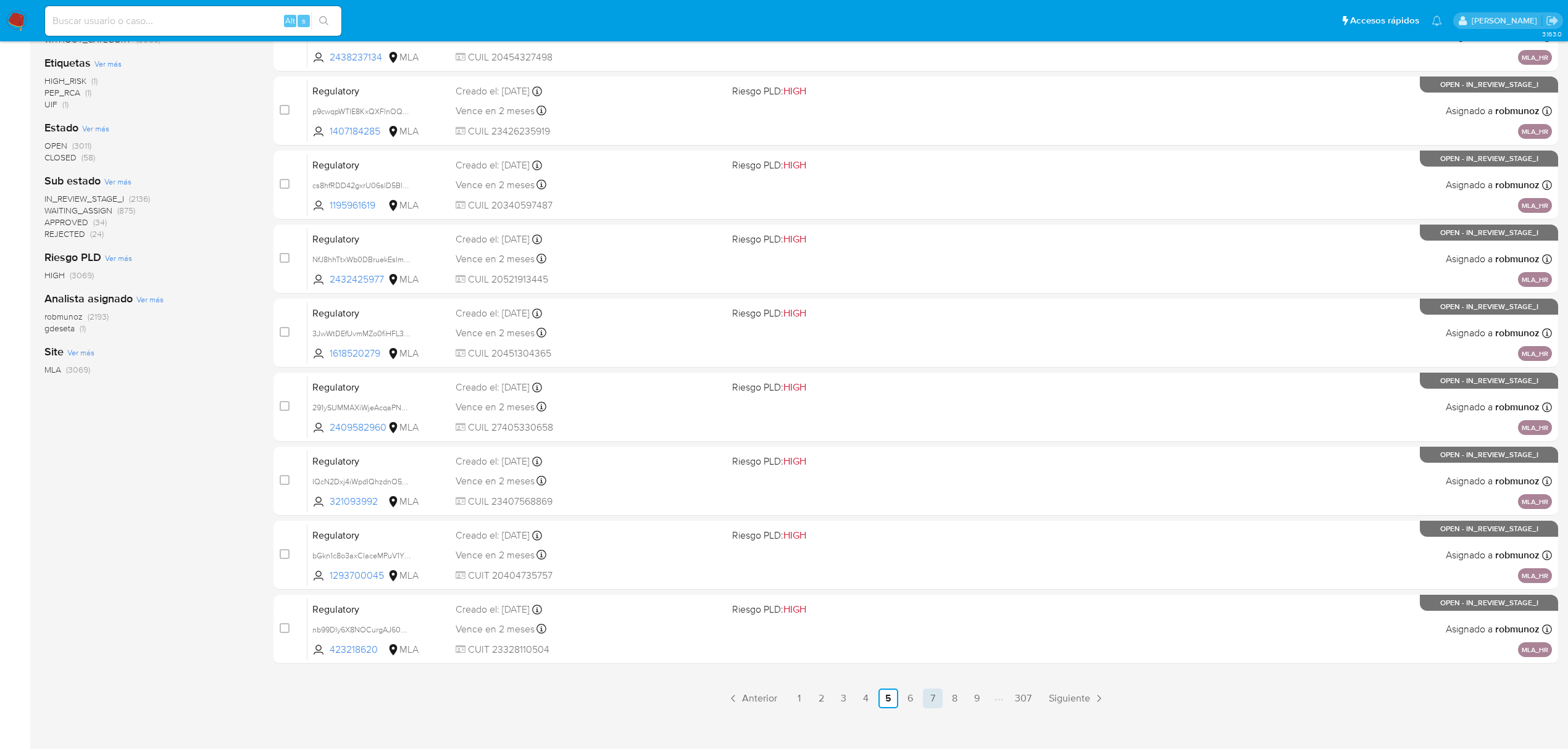
scroll to position [269, 0]
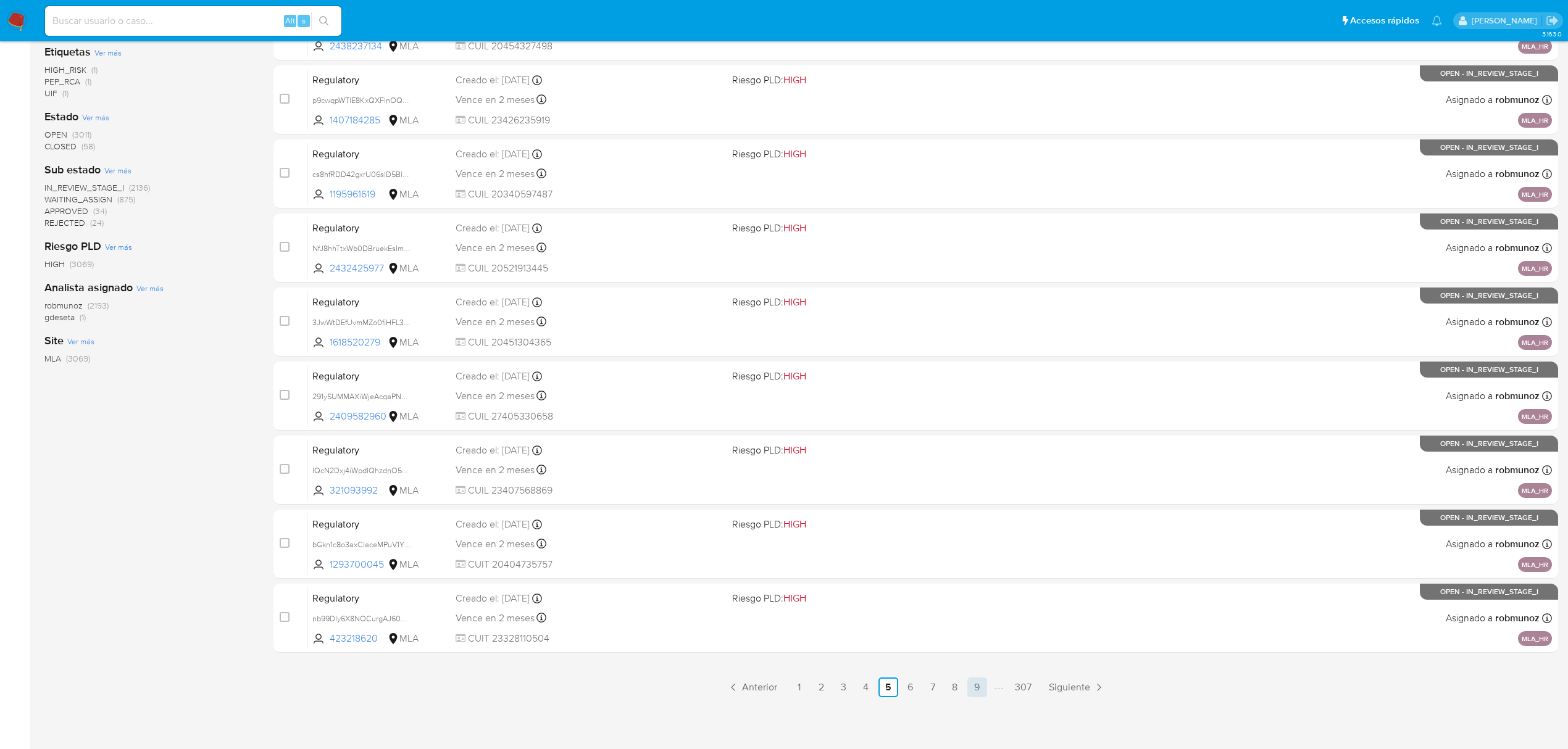
click at [974, 683] on link "9" at bounding box center [977, 687] width 20 height 20
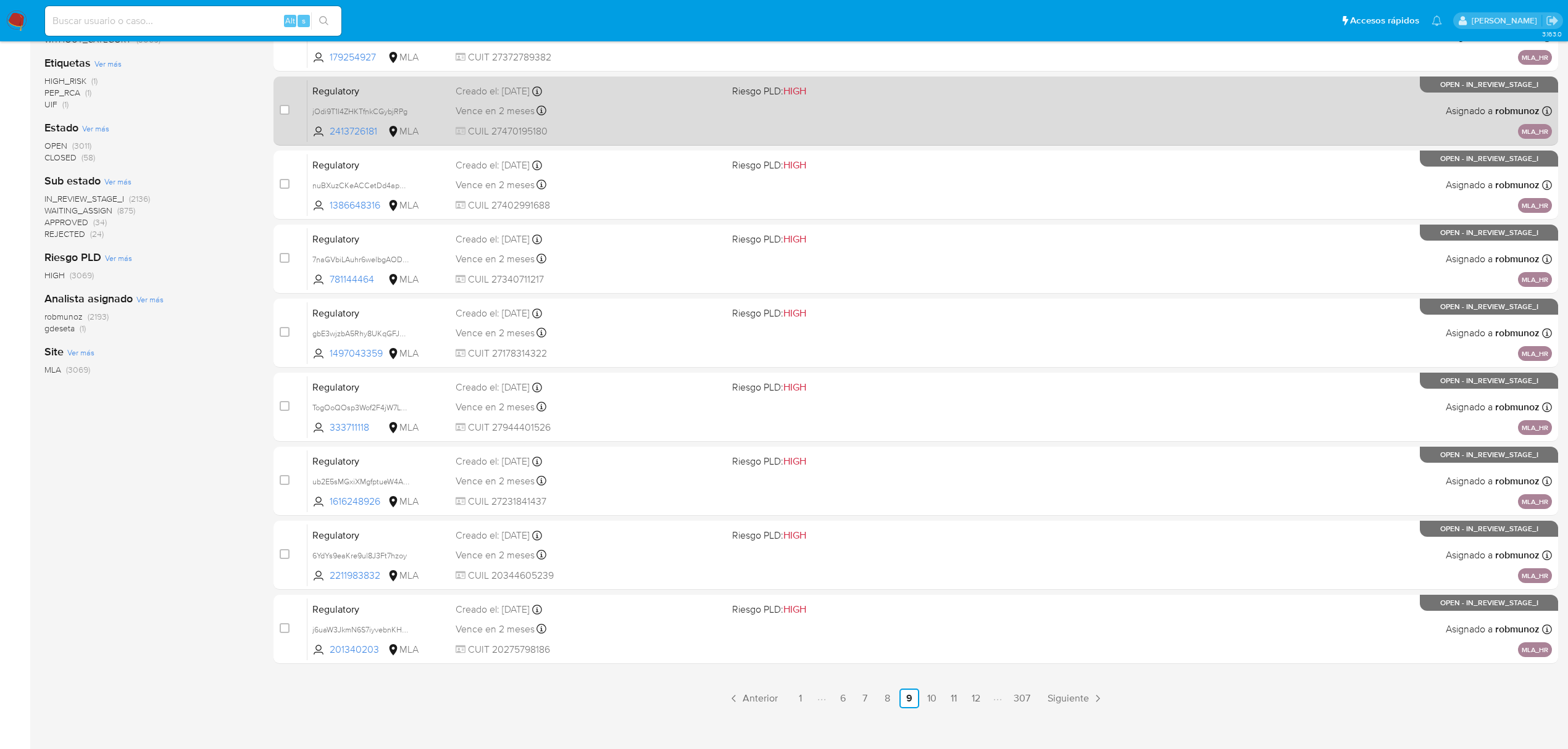
scroll to position [269, 0]
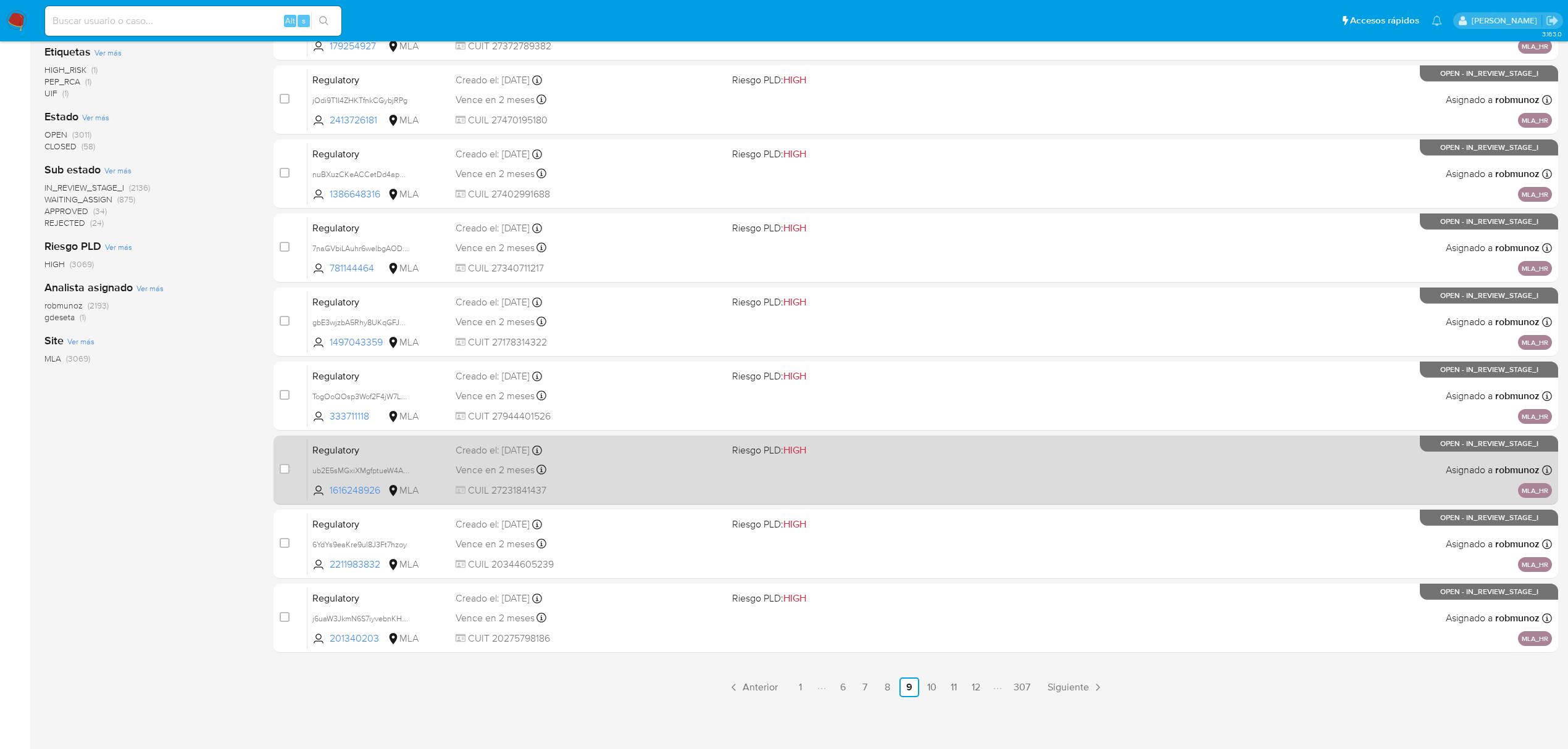
click at [625, 462] on div "Vence en 2 meses Vence el 24/12/2025 09:57:02" at bounding box center [589, 470] width 266 height 16
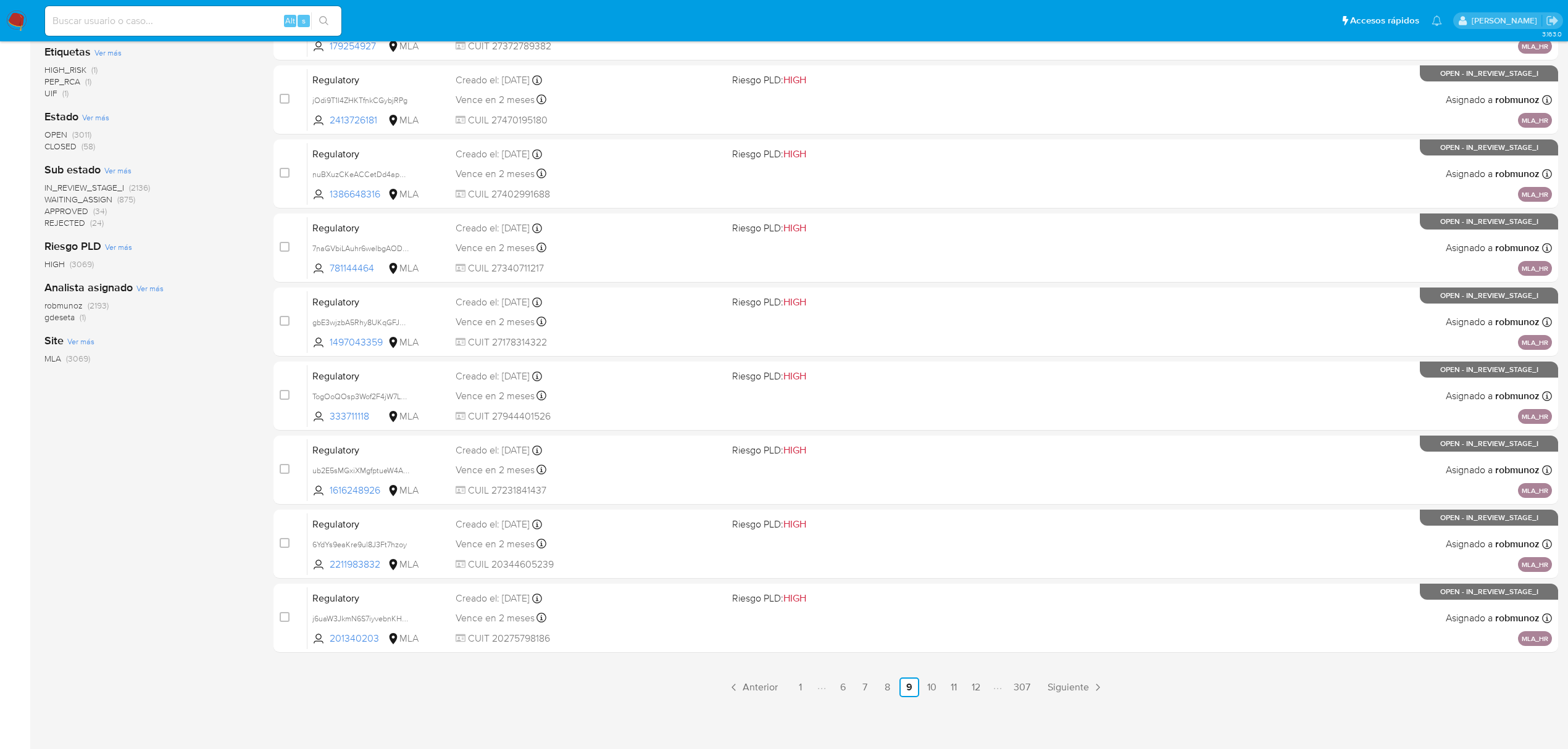
scroll to position [0, 0]
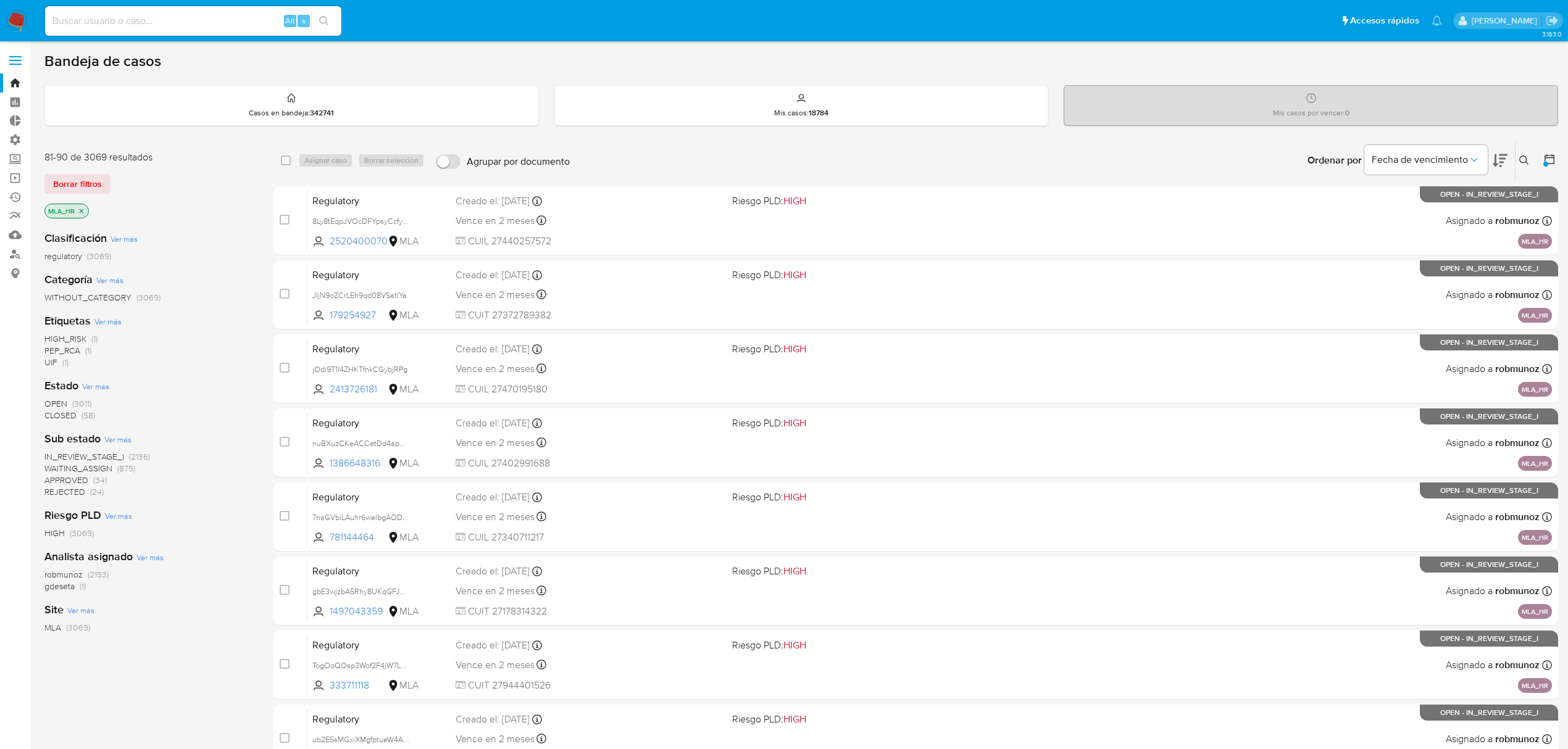
click at [3, 12] on nav "Pausado Ver notificaciones Alt s Accesos rápidos Presiona las siguientes teclas…" at bounding box center [784, 20] width 1568 height 42
click at [12, 16] on img at bounding box center [16, 20] width 21 height 21
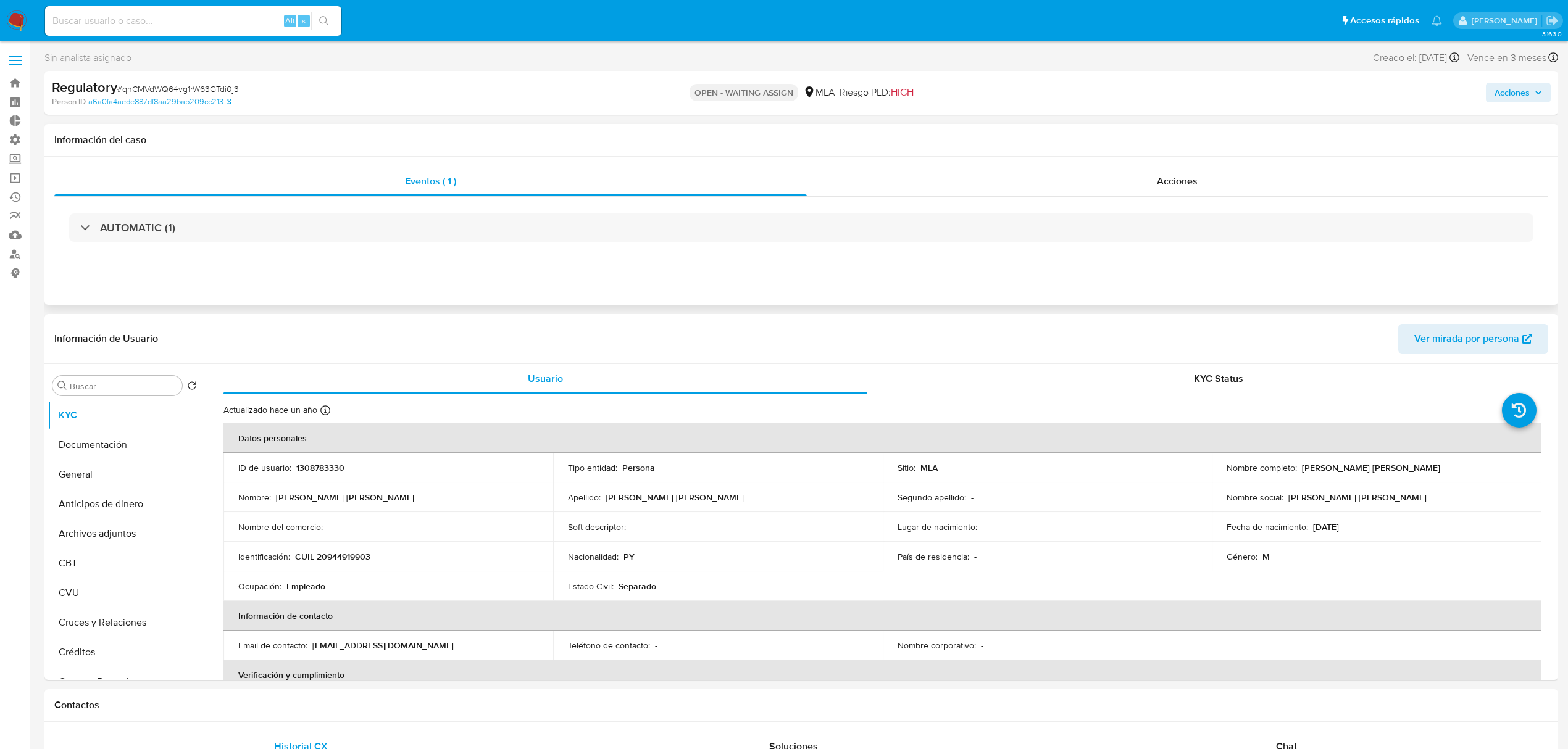
select select "10"
click at [1184, 171] on div "Acciones" at bounding box center [1178, 181] width 742 height 29
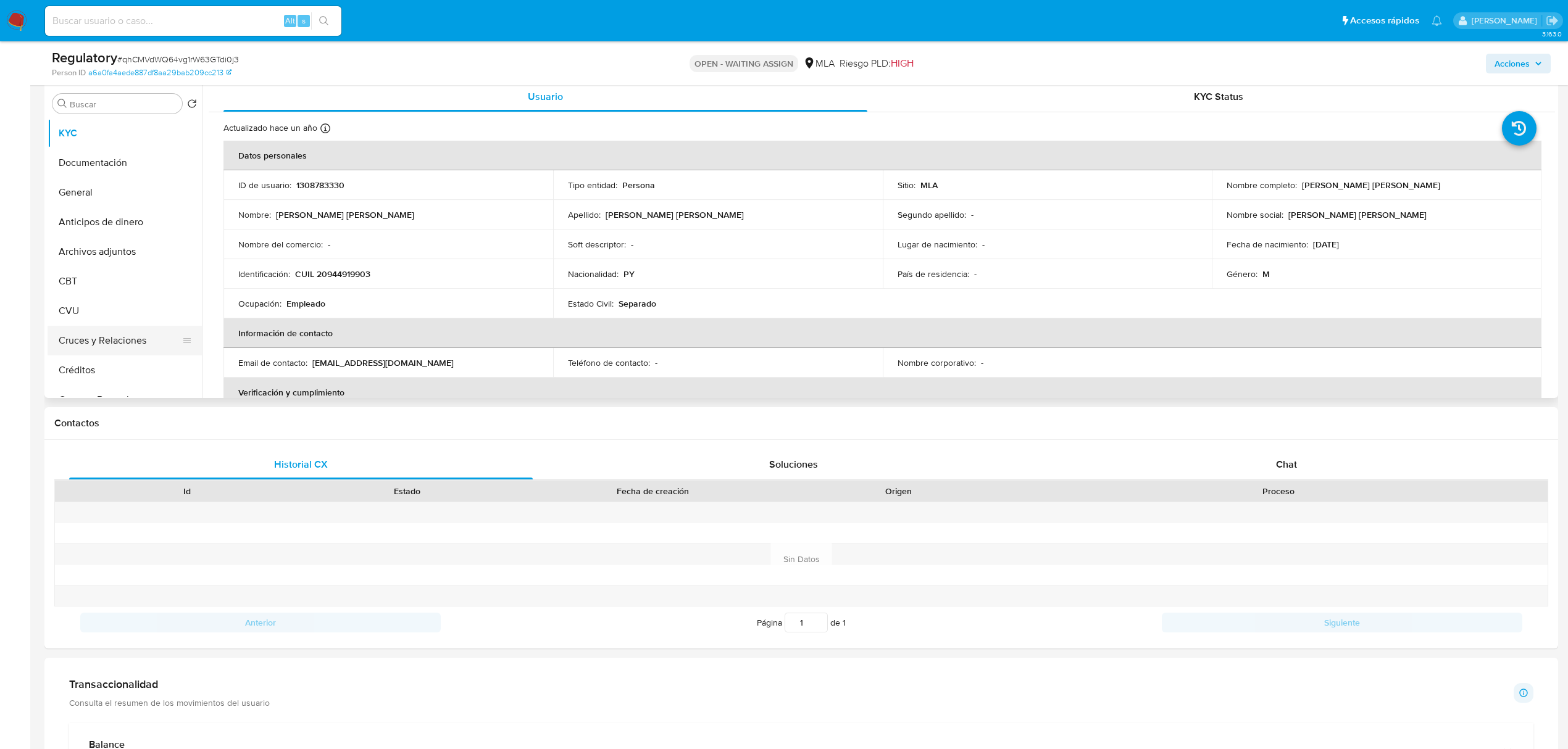
scroll to position [164, 0]
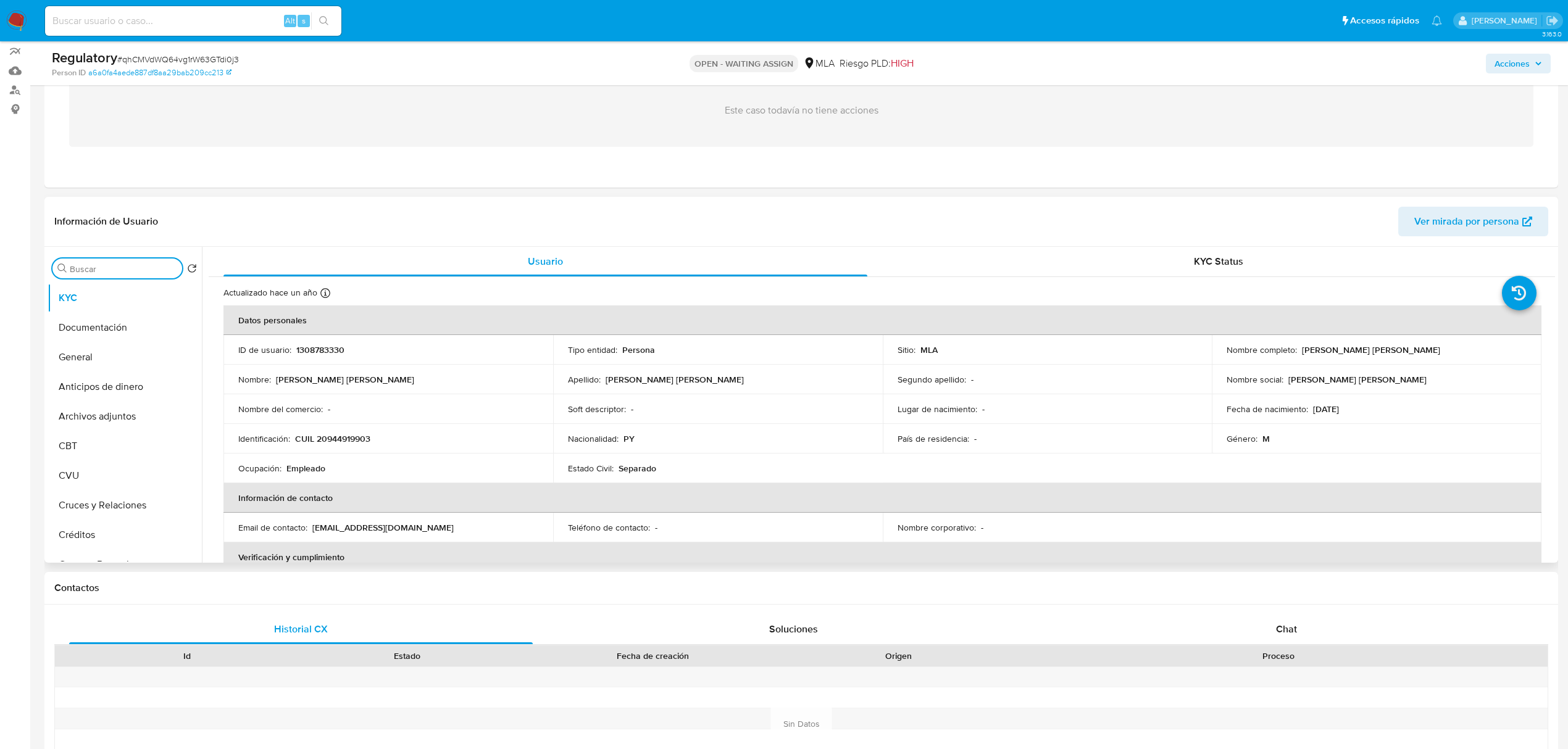
click at [94, 269] on input "Buscar" at bounding box center [123, 269] width 107 height 11
type input "lis"
click at [112, 330] on button "Lista Interna" at bounding box center [120, 327] width 144 height 29
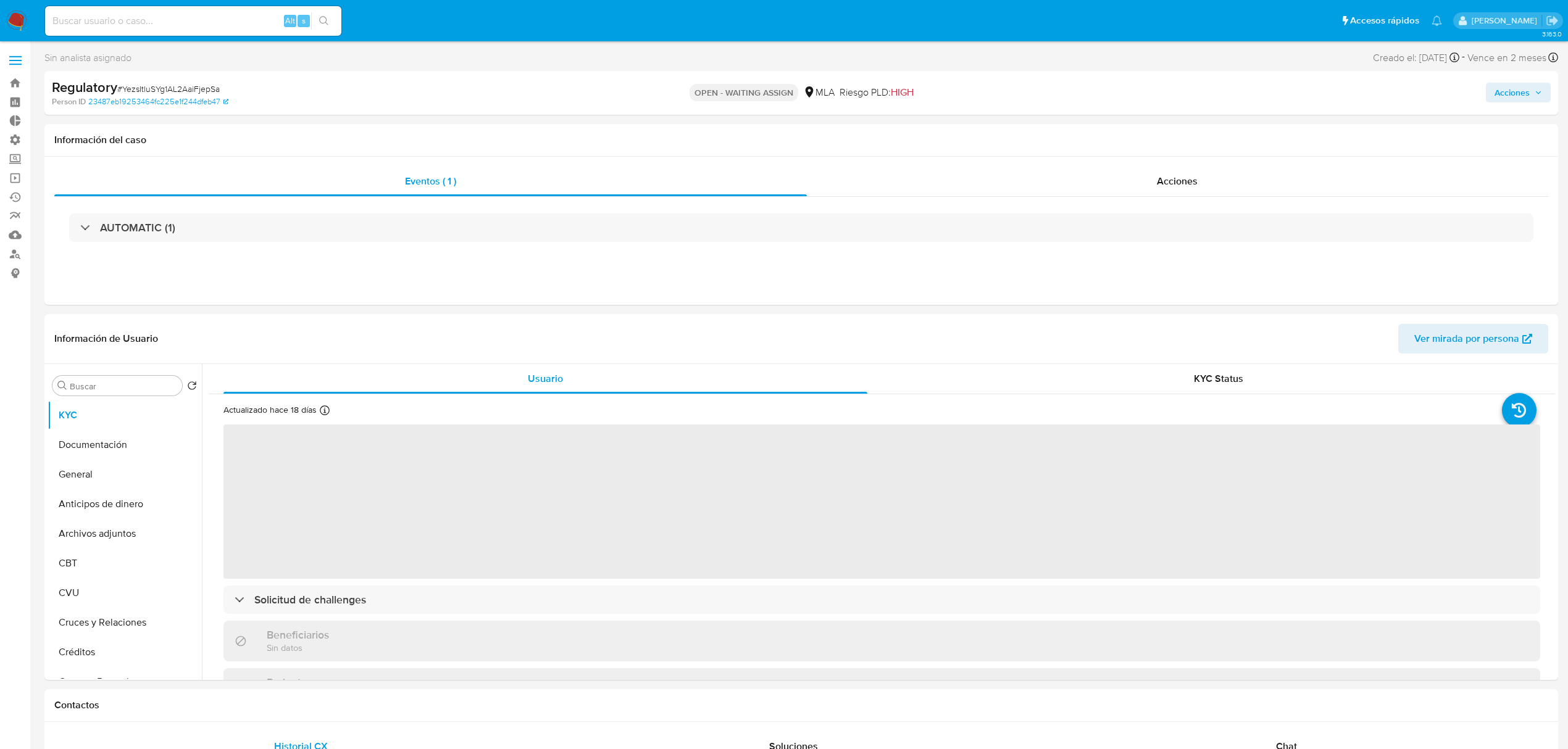
select select "10"
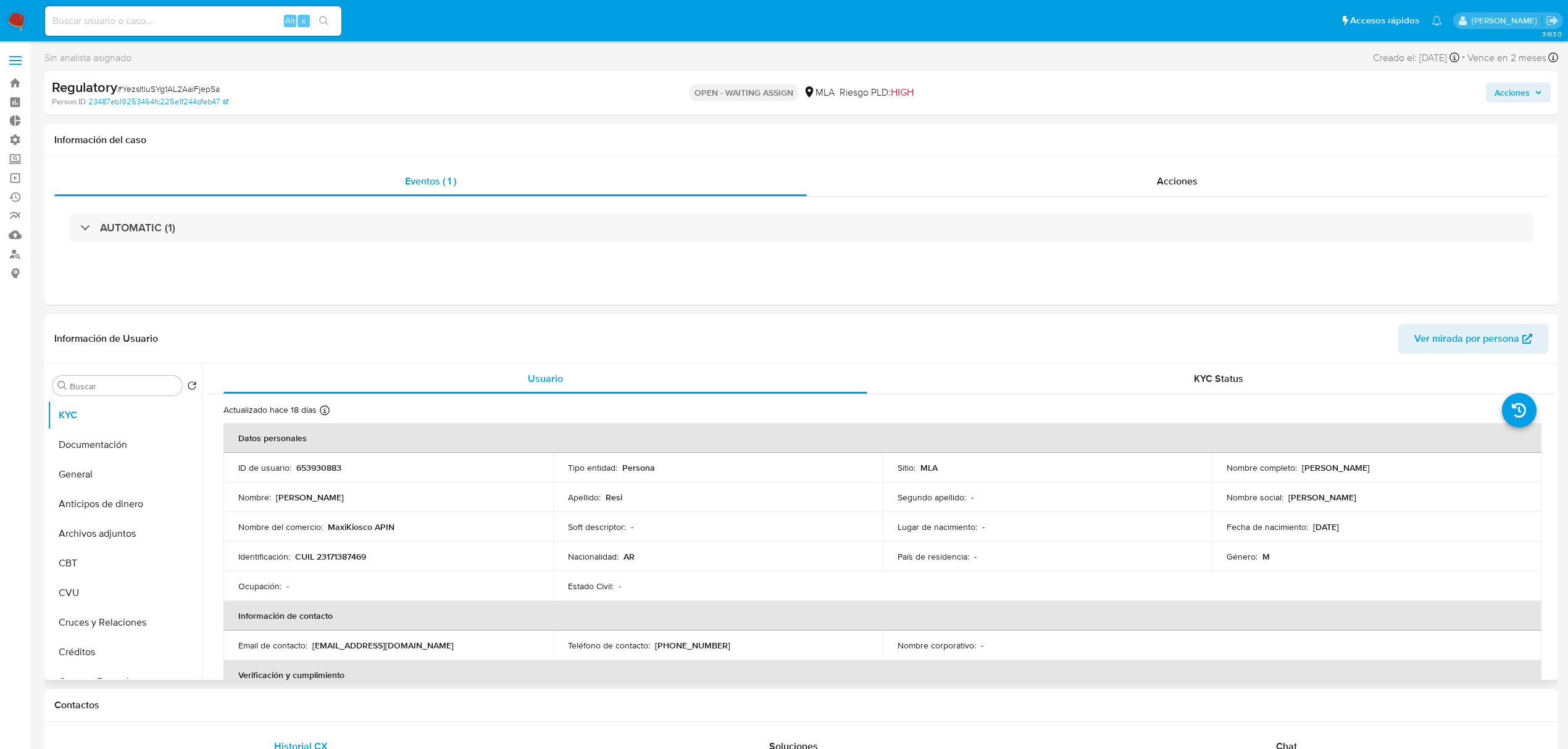
scroll to position [82, 0]
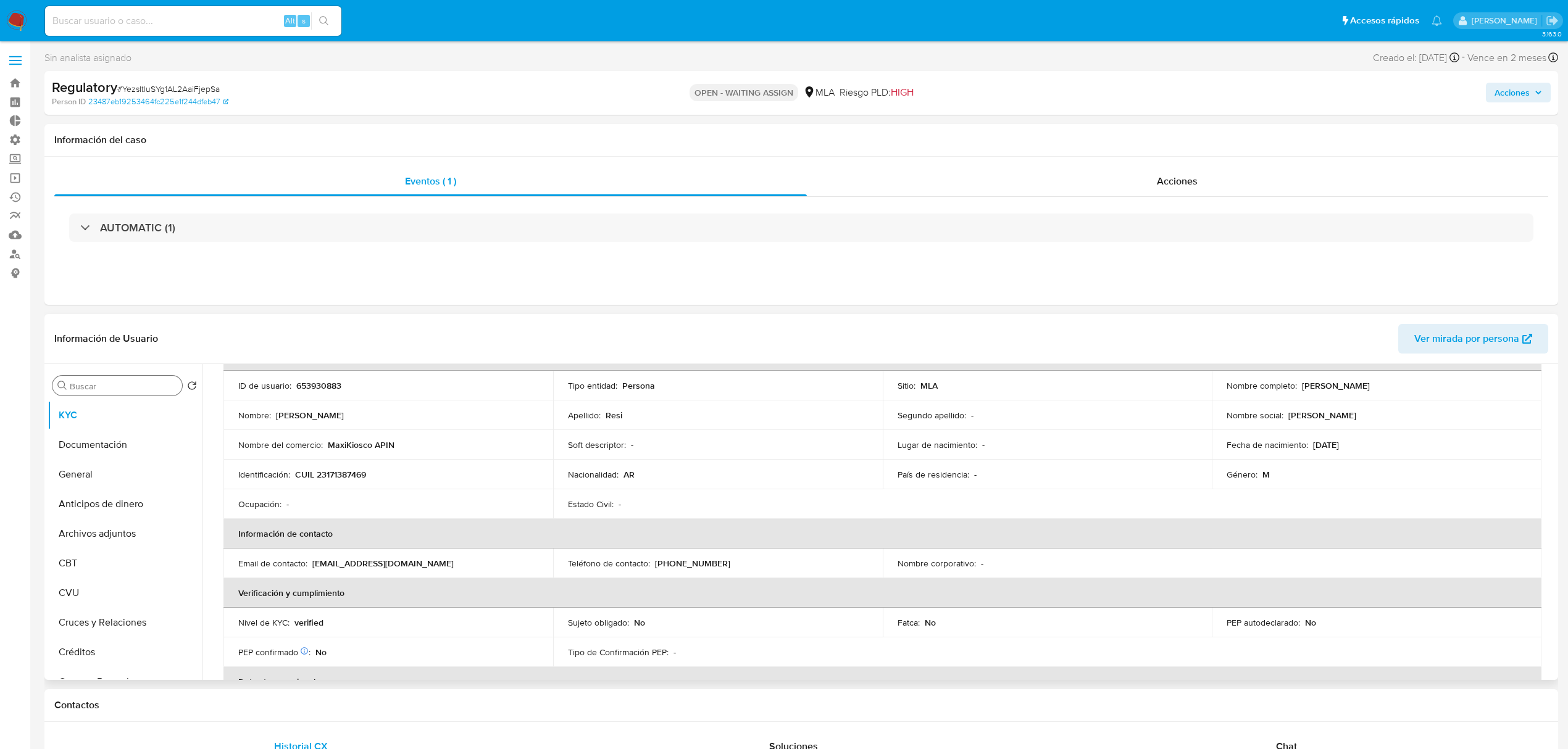
click at [112, 393] on div "Buscar" at bounding box center [118, 385] width 130 height 20
click at [112, 391] on input "Buscar" at bounding box center [123, 386] width 107 height 11
type input "lis"
click at [138, 462] on button "Listas Externas" at bounding box center [120, 474] width 144 height 29
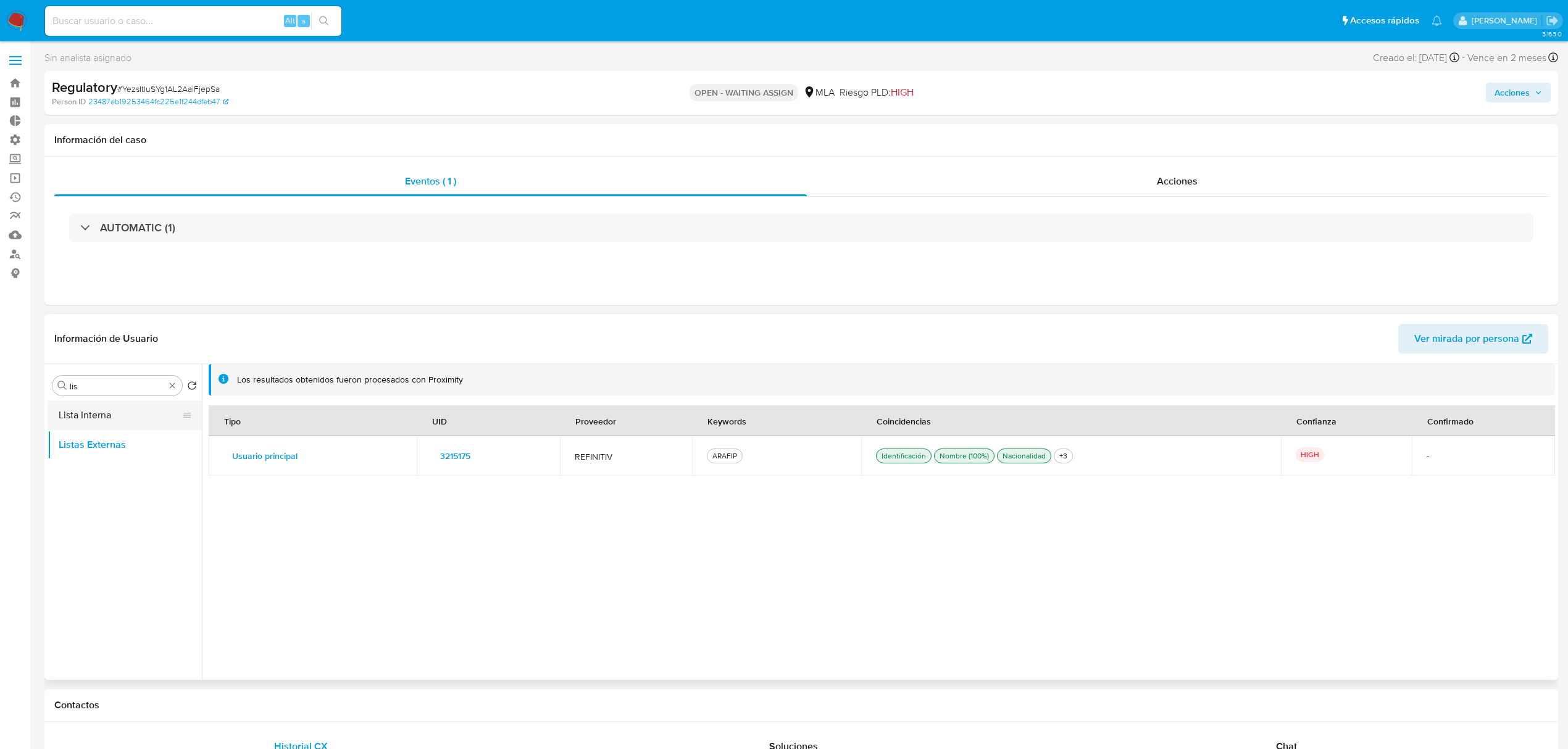
click at [128, 422] on button "Lista Interna" at bounding box center [120, 414] width 144 height 29
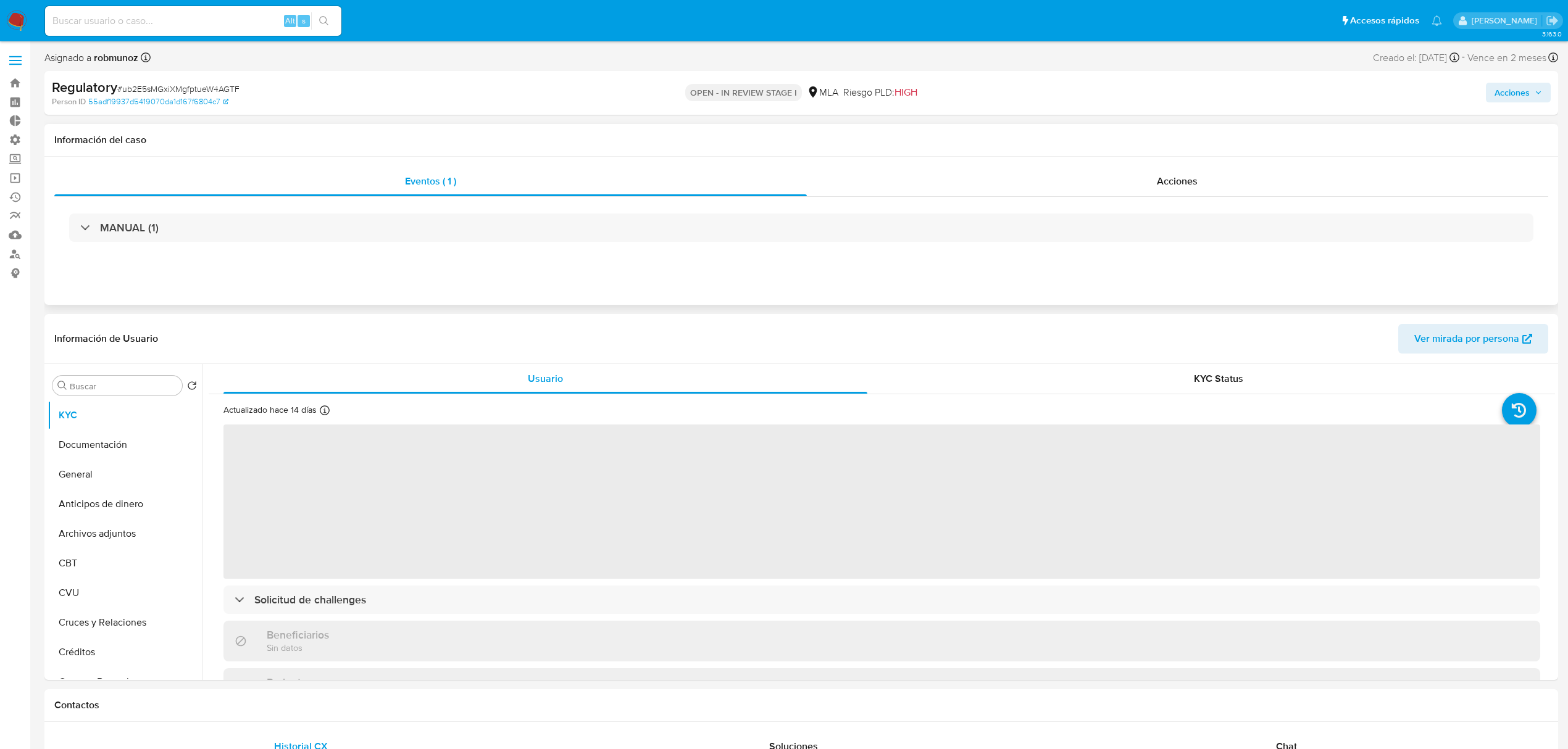
select select "10"
click at [1119, 199] on div "MANUAL (1)" at bounding box center [801, 227] width 1494 height 61
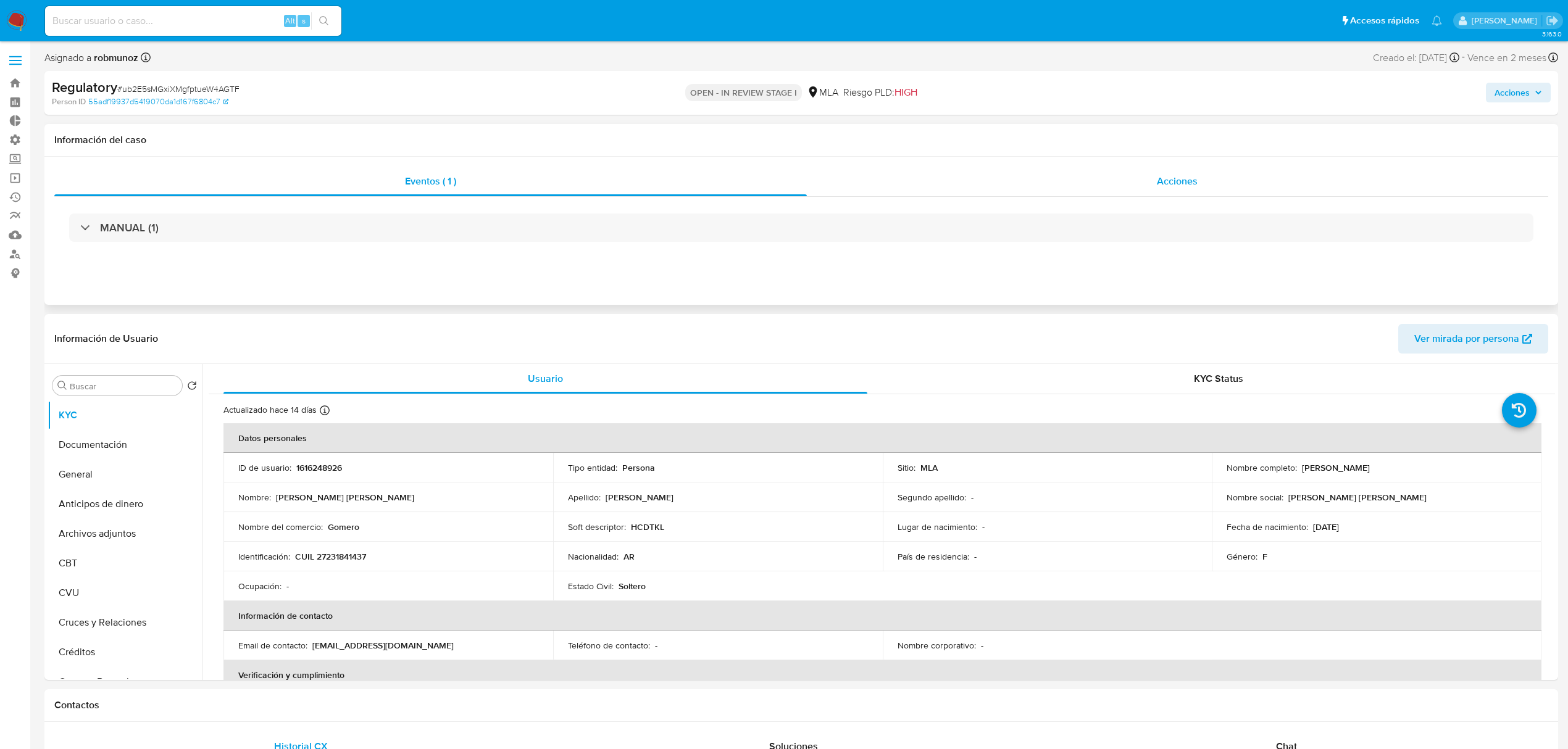
click at [1131, 195] on div "Acciones" at bounding box center [1178, 181] width 742 height 29
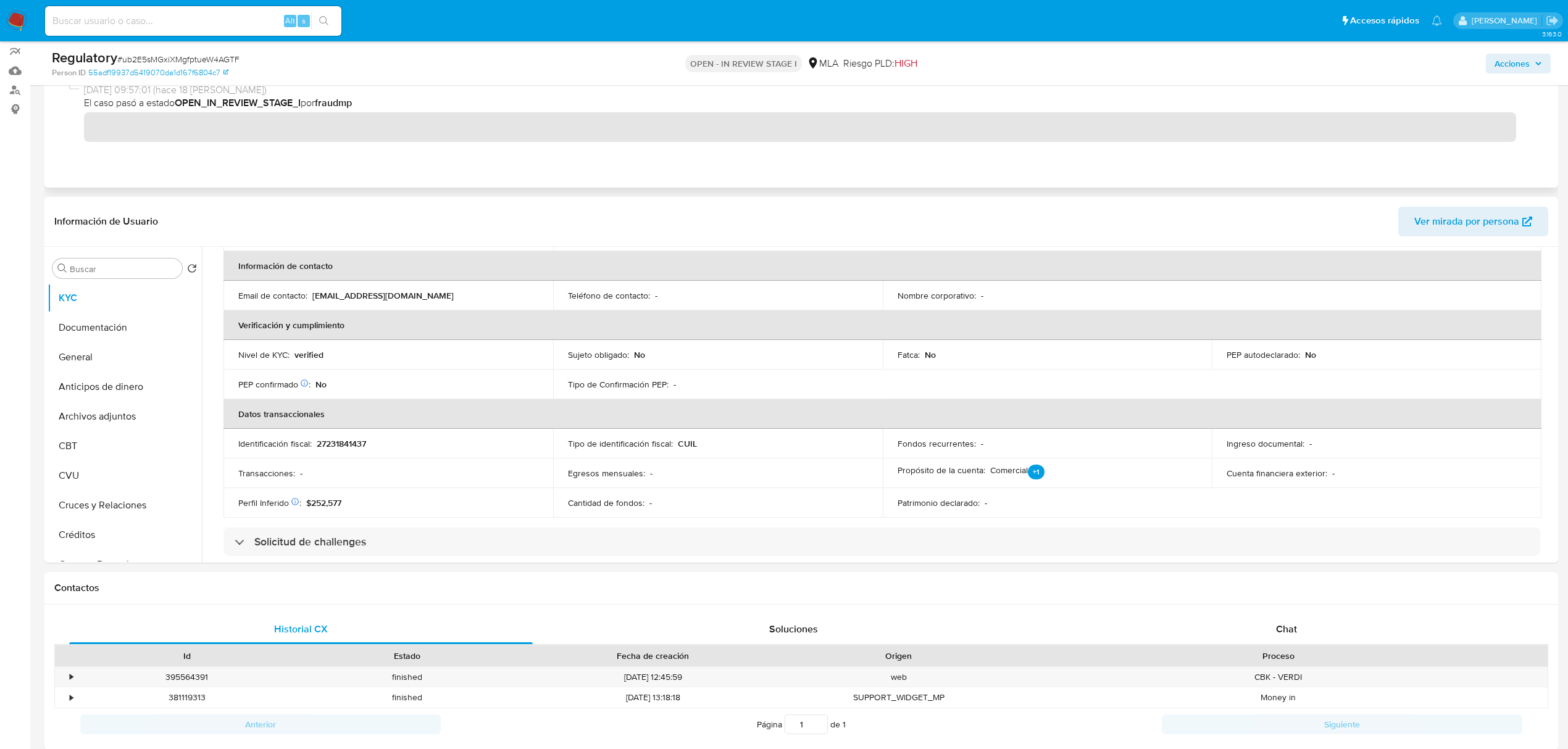
scroll to position [246, 0]
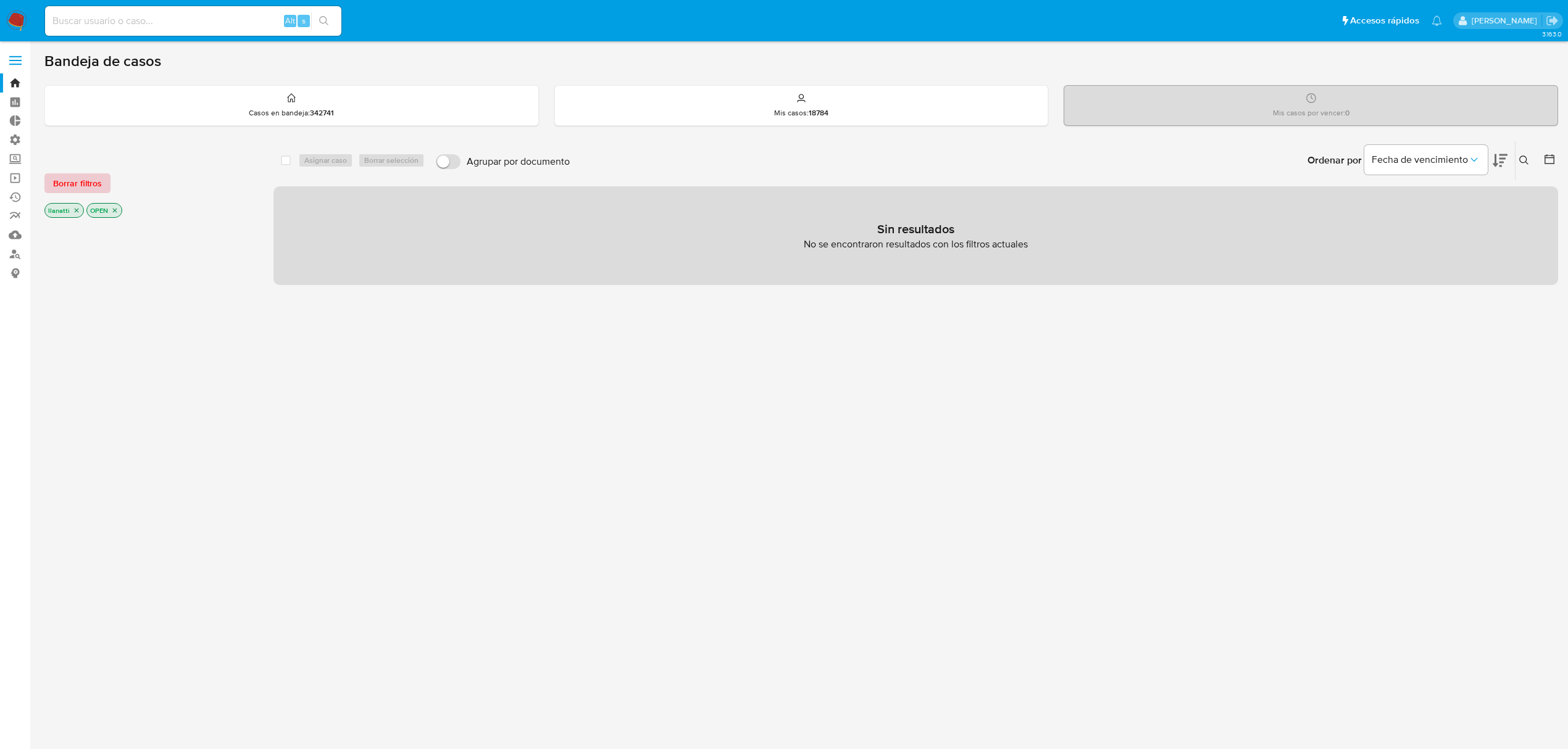
click at [94, 181] on span "Borrar filtros" at bounding box center [77, 183] width 49 height 17
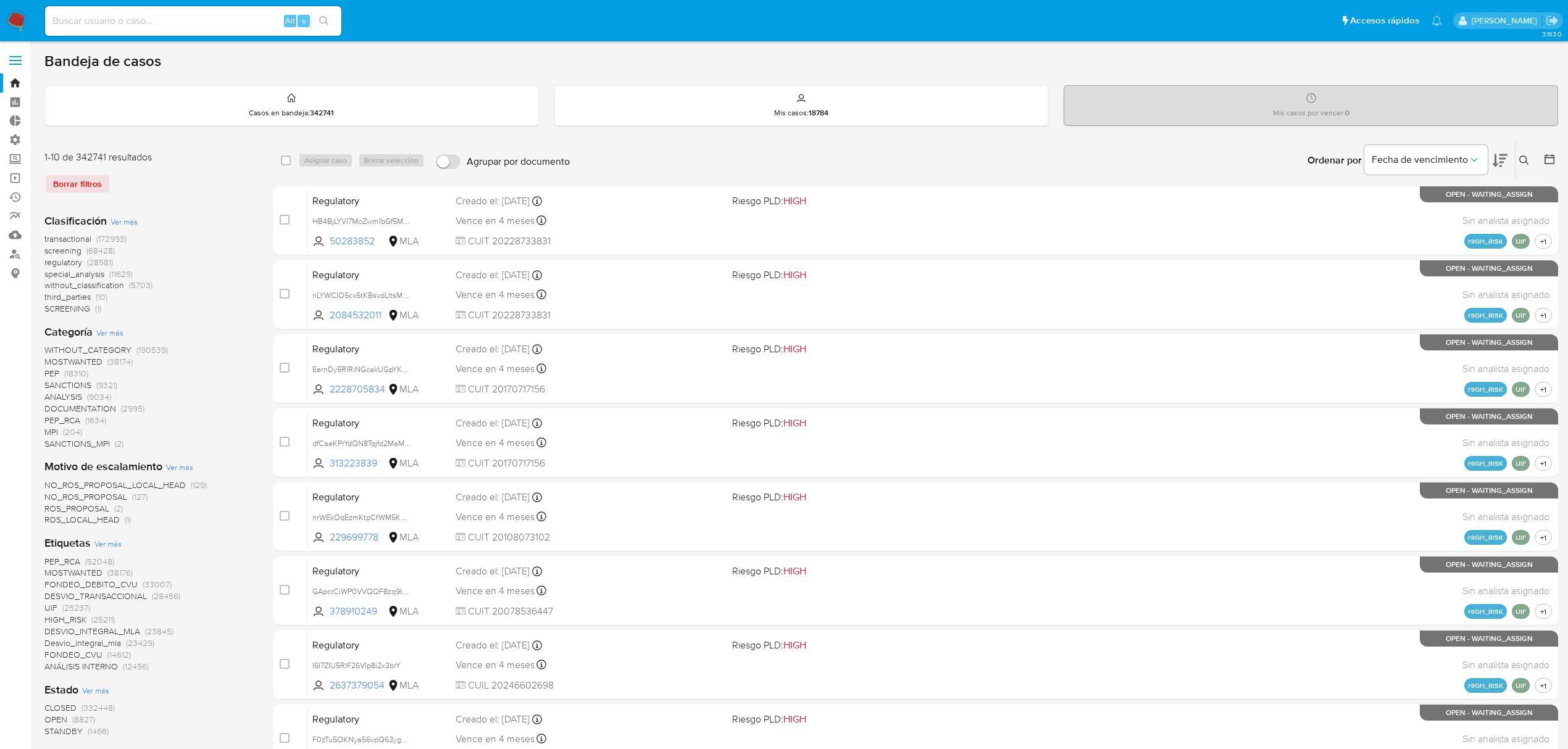
click at [1552, 161] on icon at bounding box center [1550, 159] width 12 height 12
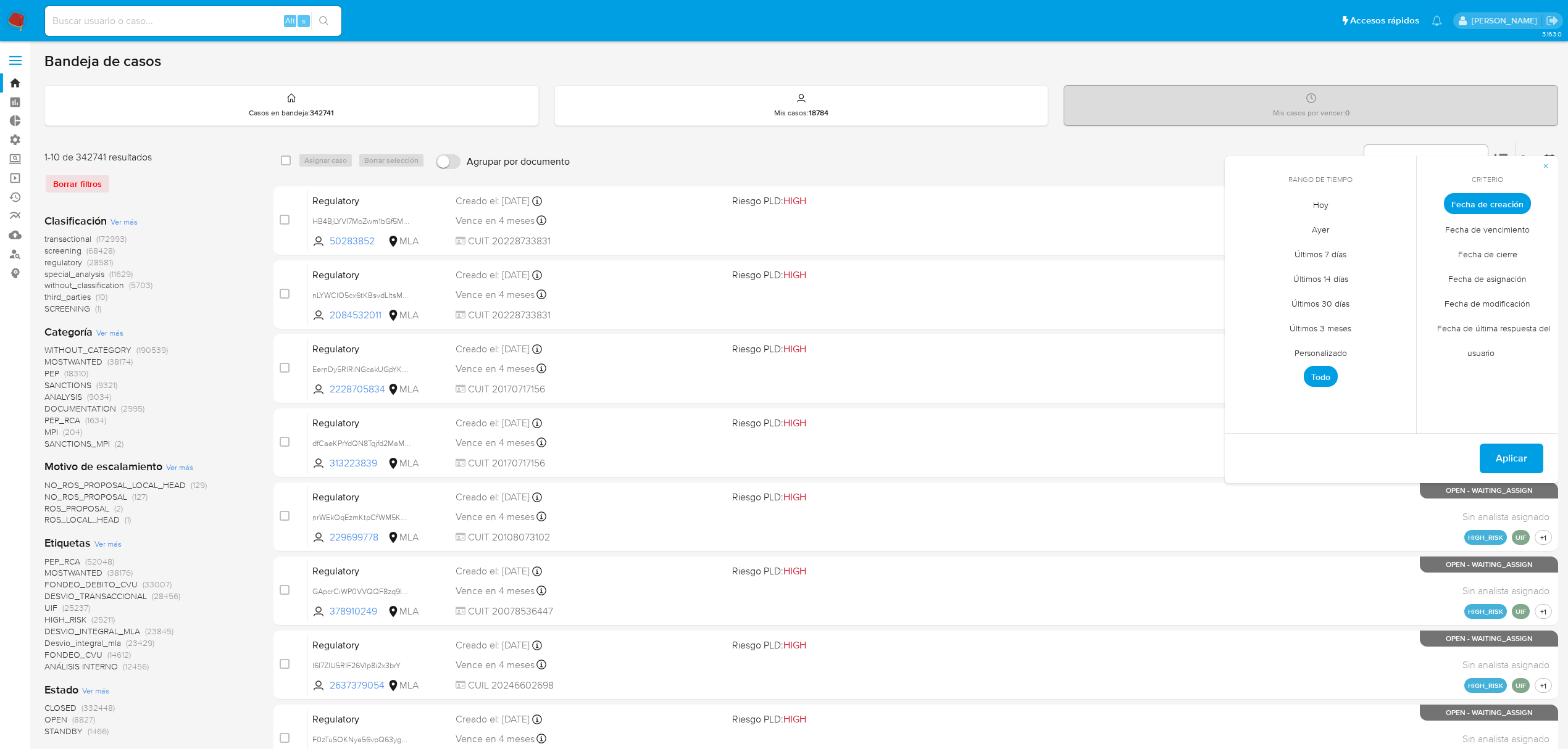
click at [1319, 361] on span "Personalizado" at bounding box center [1321, 352] width 79 height 25
click at [1517, 249] on span "Fecha de cierre" at bounding box center [1487, 253] width 85 height 25
click at [1289, 265] on button "1" at bounding box center [1295, 272] width 20 height 20
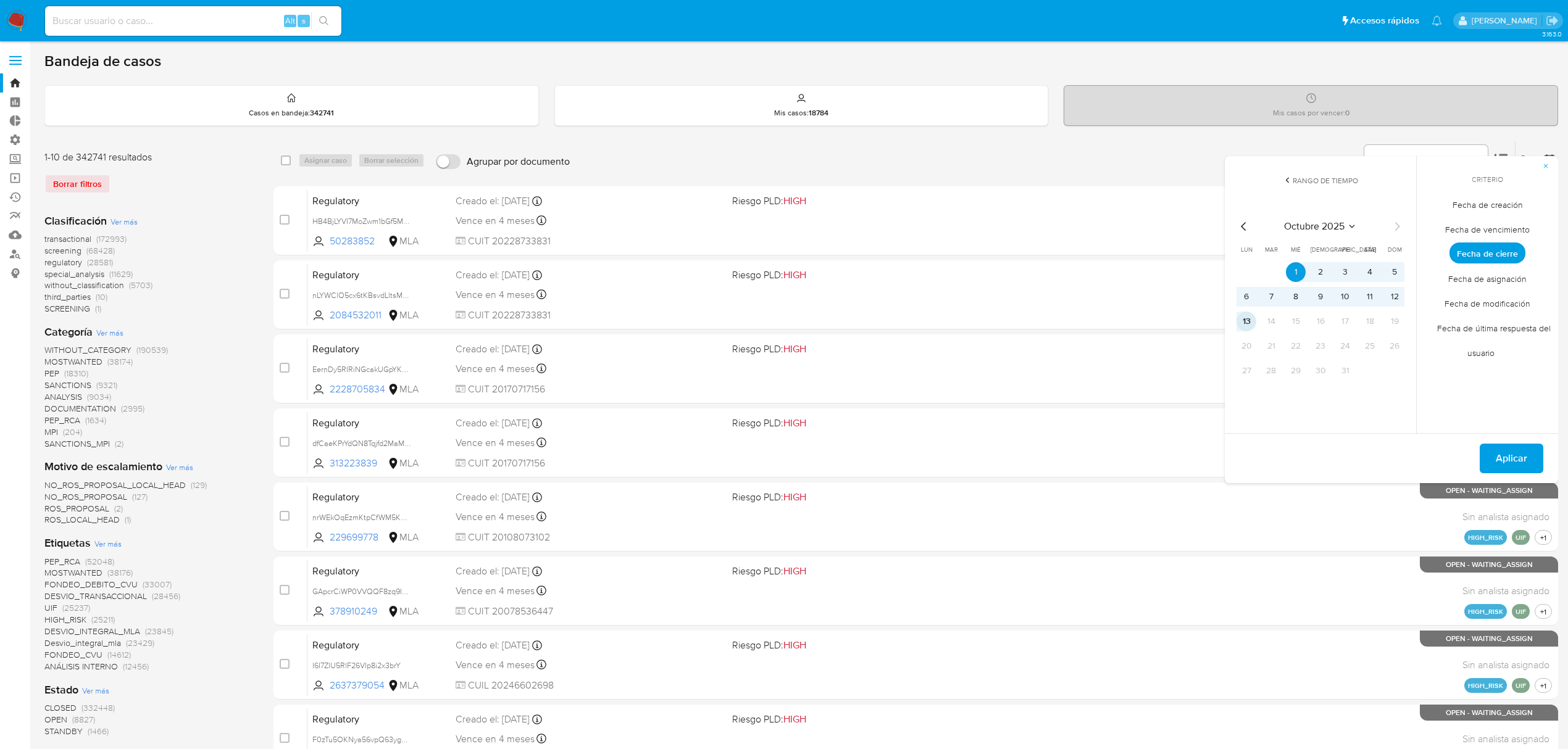
click at [1248, 315] on button "13" at bounding box center [1246, 321] width 20 height 20
click at [1492, 452] on button "Aplicar" at bounding box center [1511, 458] width 64 height 29
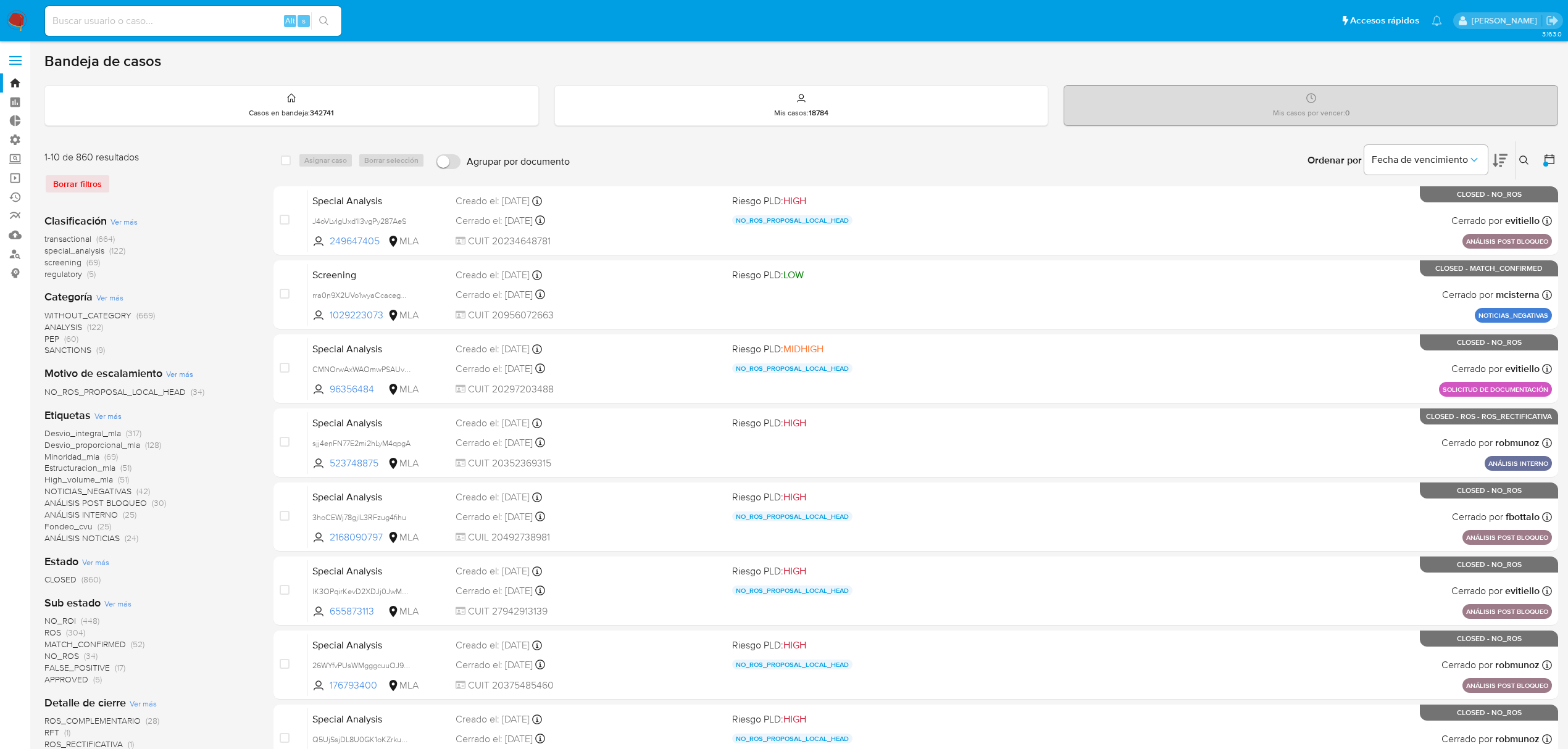
click at [121, 225] on span "Ver más" at bounding box center [124, 221] width 27 height 11
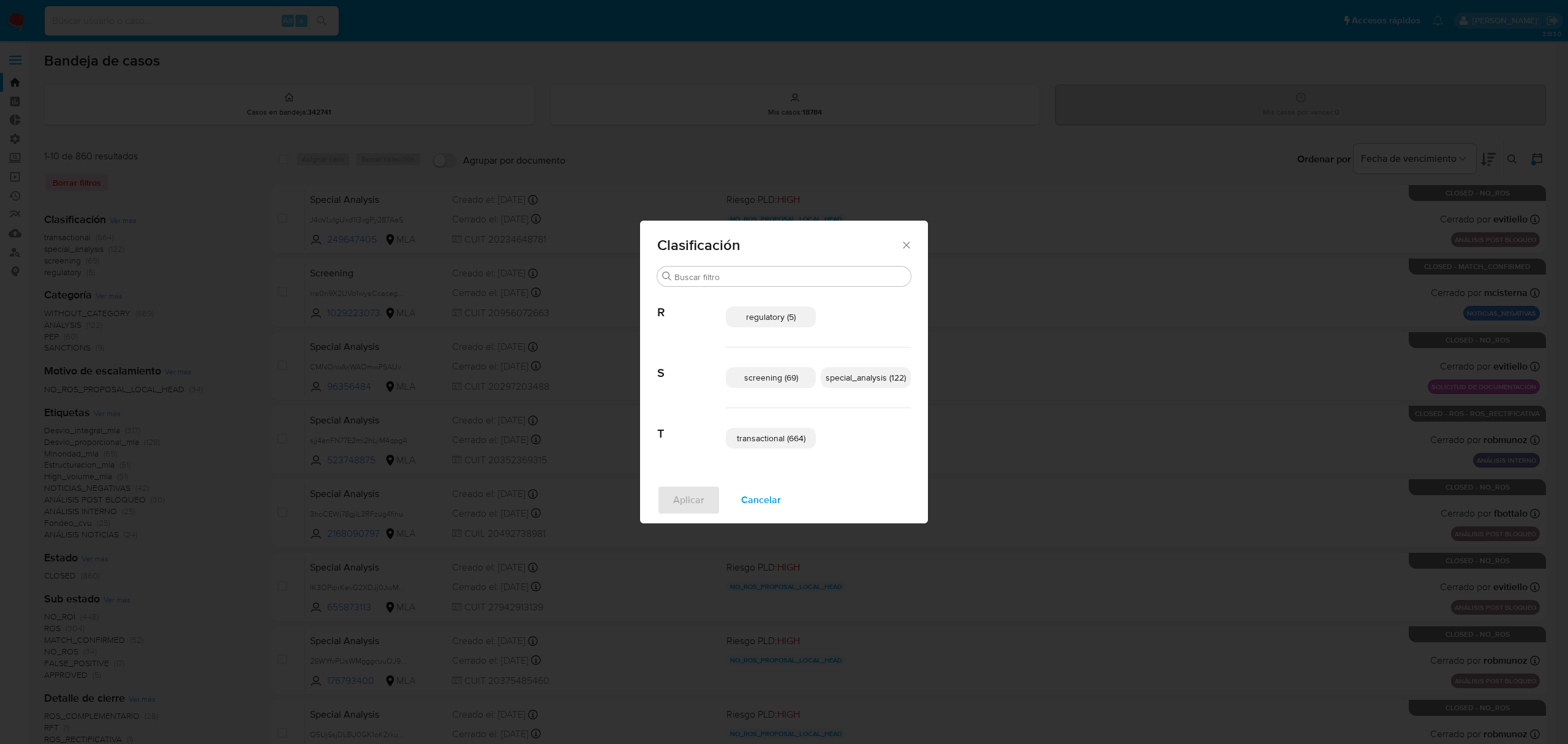
drag, startPoint x: 862, startPoint y: 378, endPoint x: 813, endPoint y: 427, distance: 69.3
click at [861, 378] on span "special_analysis (122)" at bounding box center [866, 378] width 80 height 12
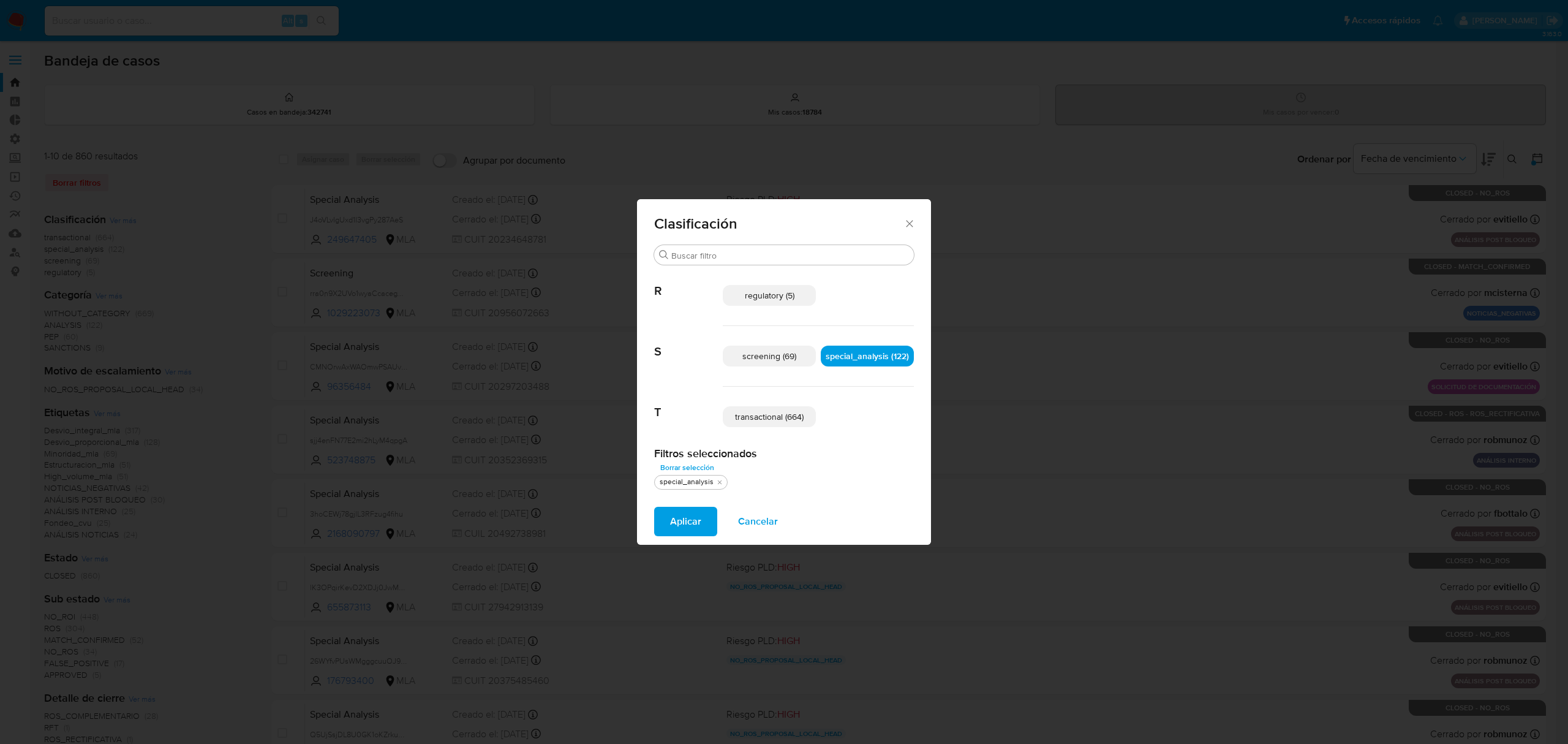
drag, startPoint x: 774, startPoint y: 420, endPoint x: 771, endPoint y: 425, distance: 5.8
click at [773, 423] on span "transactional (664)" at bounding box center [769, 416] width 68 height 12
click at [691, 524] on span "Aplicar" at bounding box center [686, 522] width 31 height 27
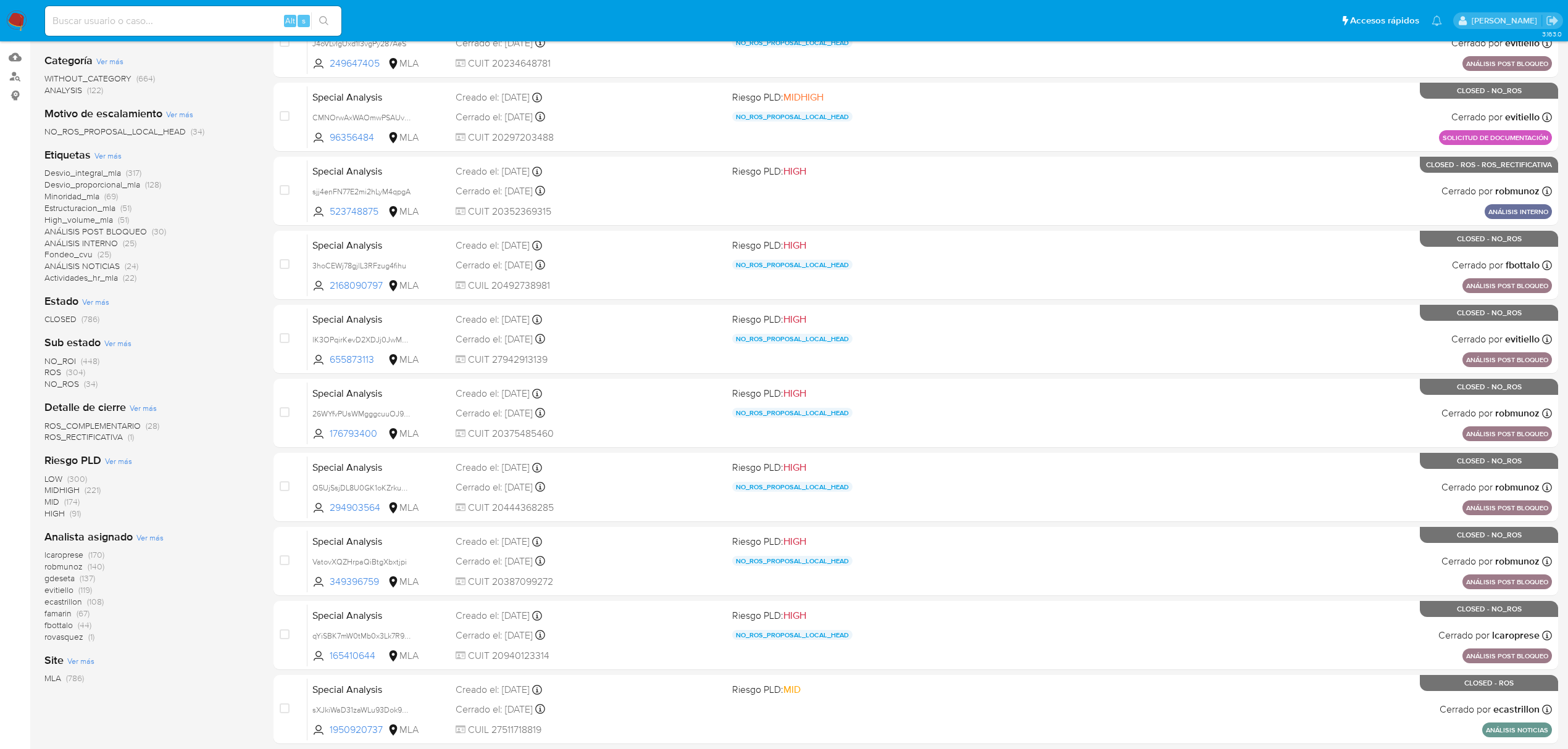
scroll to position [23, 0]
